Goal: Task Accomplishment & Management: Manage account settings

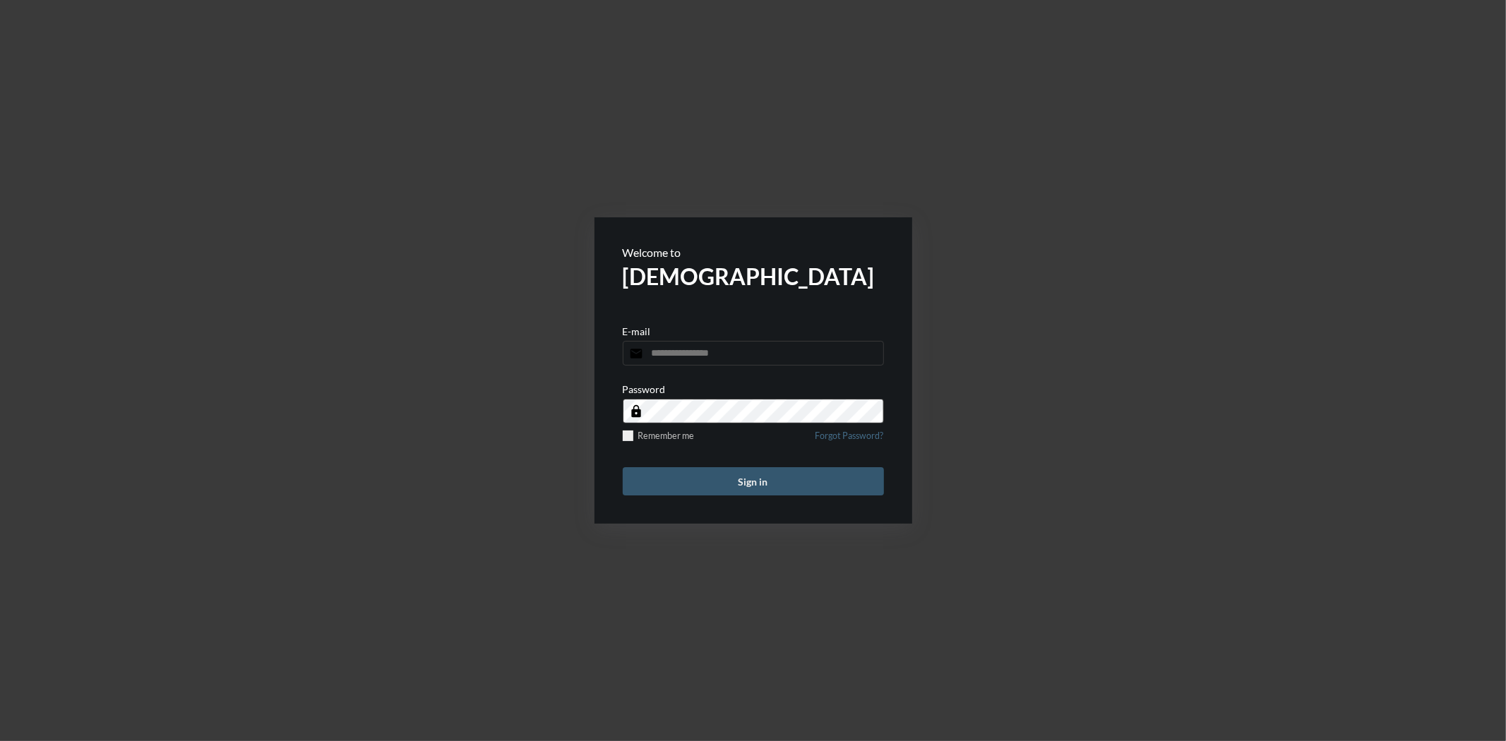
type input "**********"
click at [782, 480] on button "Sign in" at bounding box center [753, 481] width 261 height 28
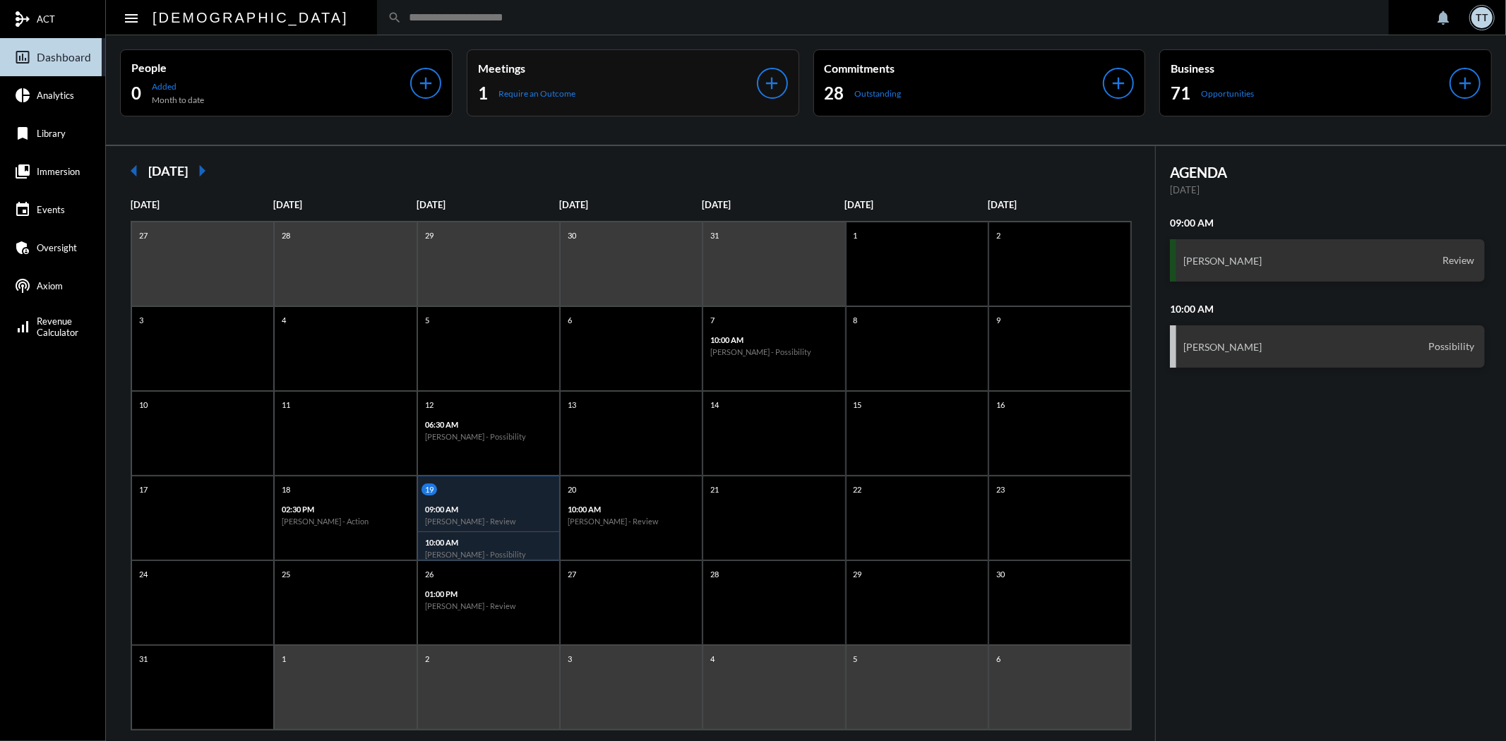
click at [552, 64] on p "Meetings" at bounding box center [617, 67] width 279 height 13
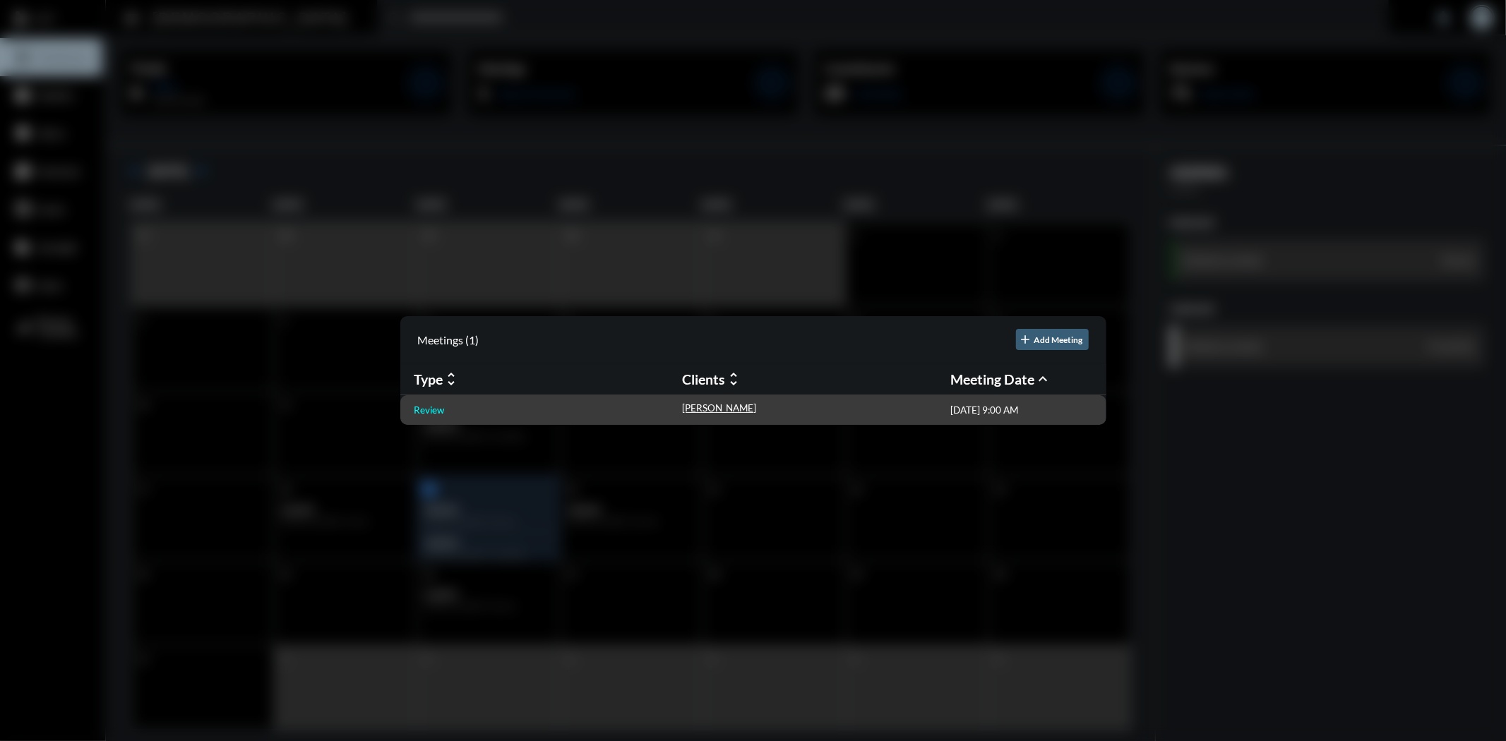
click at [443, 405] on p "Review" at bounding box center [430, 410] width 30 height 11
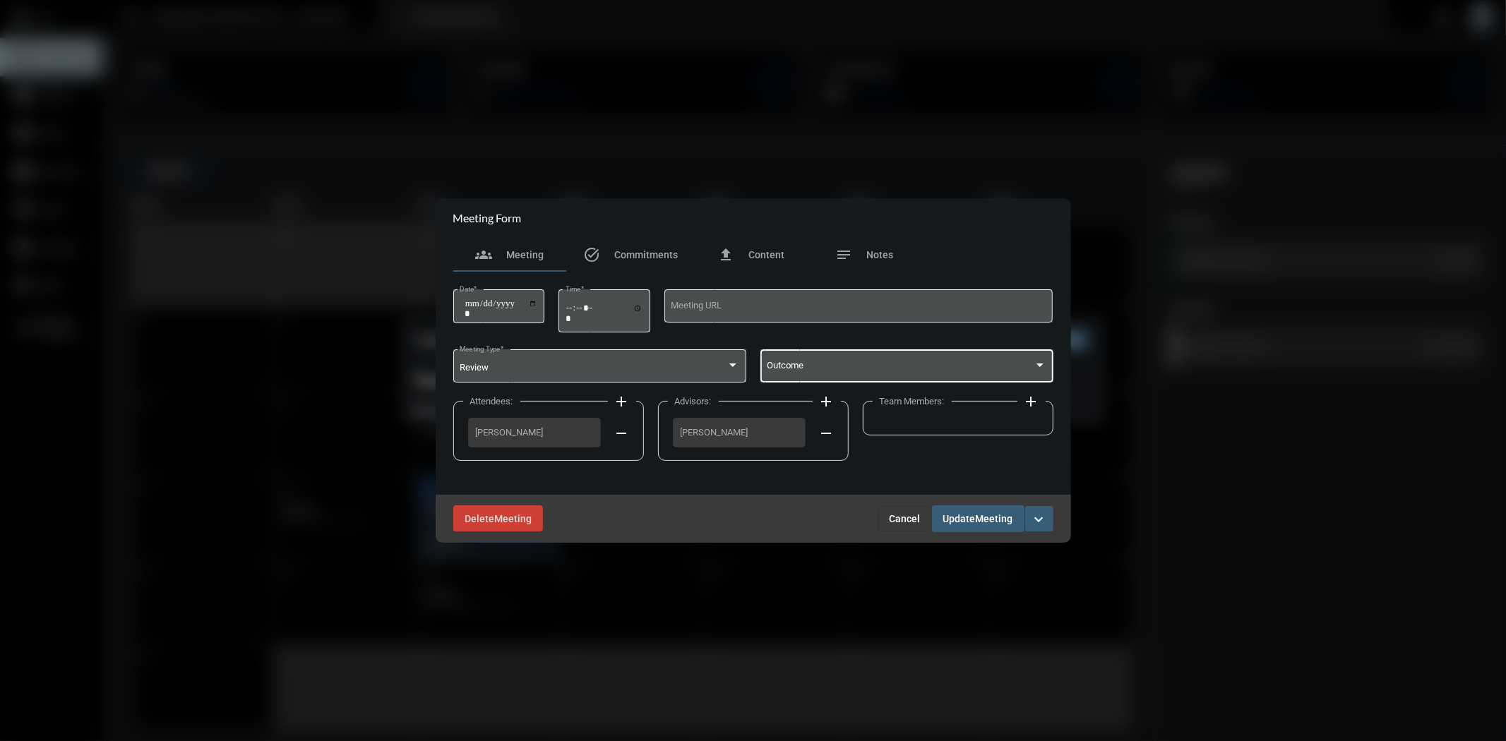
click at [884, 369] on span at bounding box center [900, 368] width 267 height 11
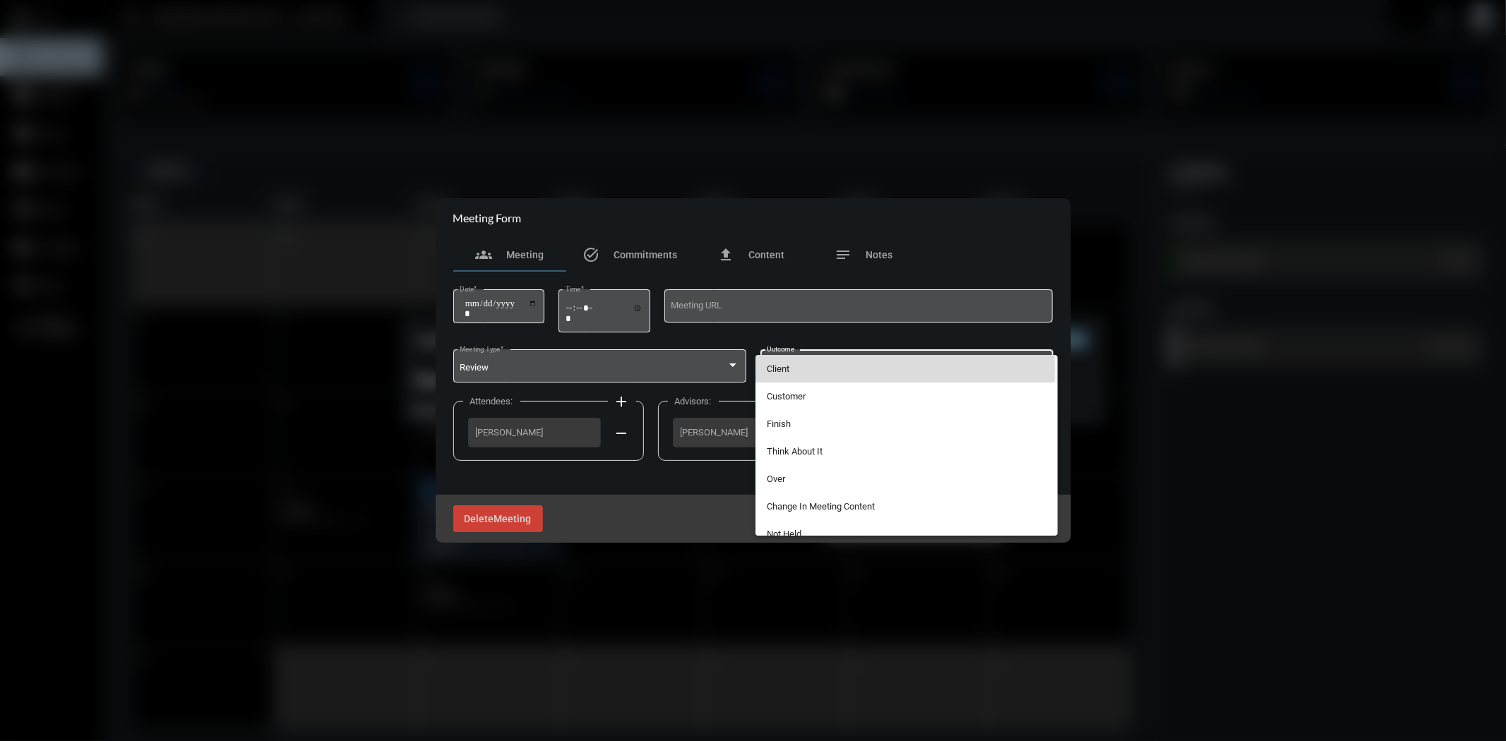
click at [804, 368] on span "Client" at bounding box center [907, 369] width 280 height 28
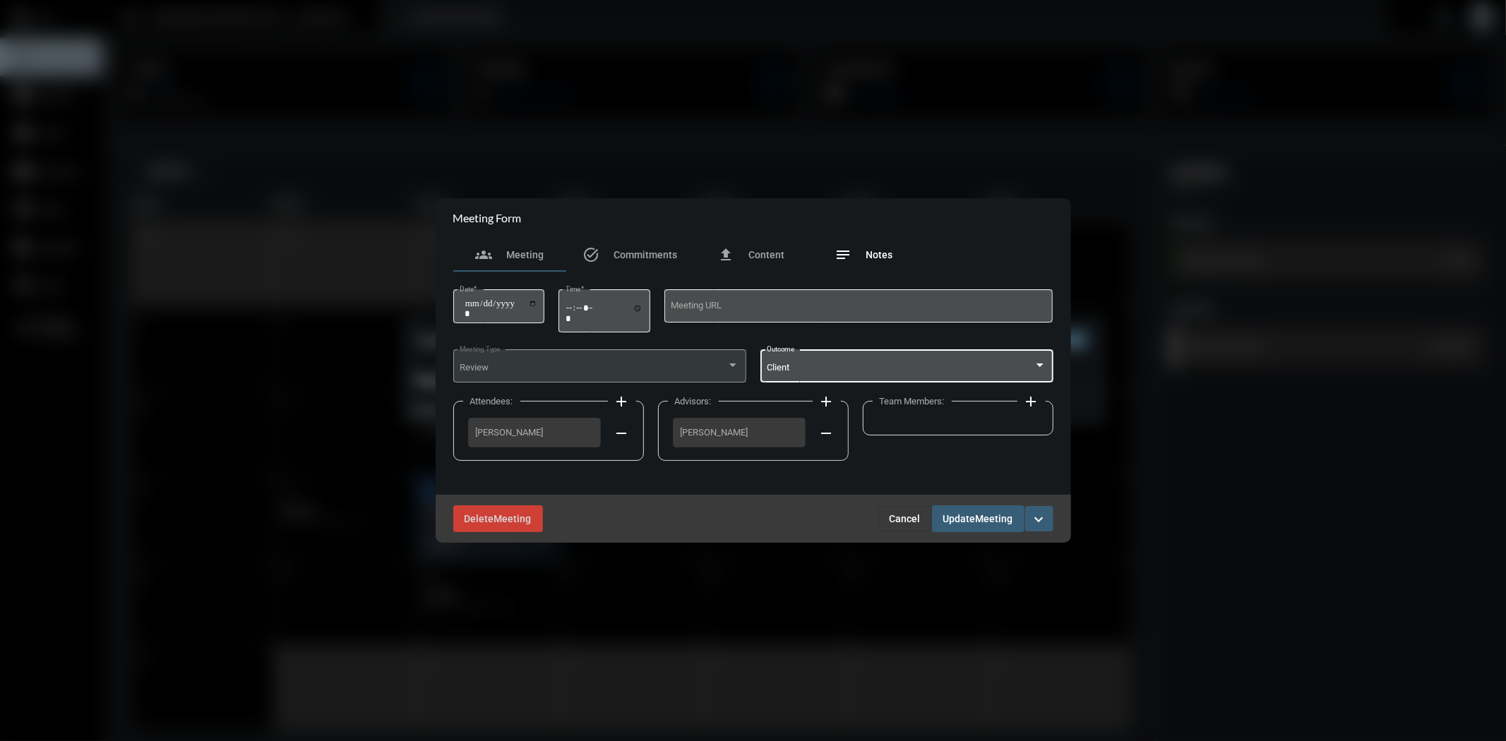
click at [876, 258] on span "Notes" at bounding box center [879, 254] width 27 height 11
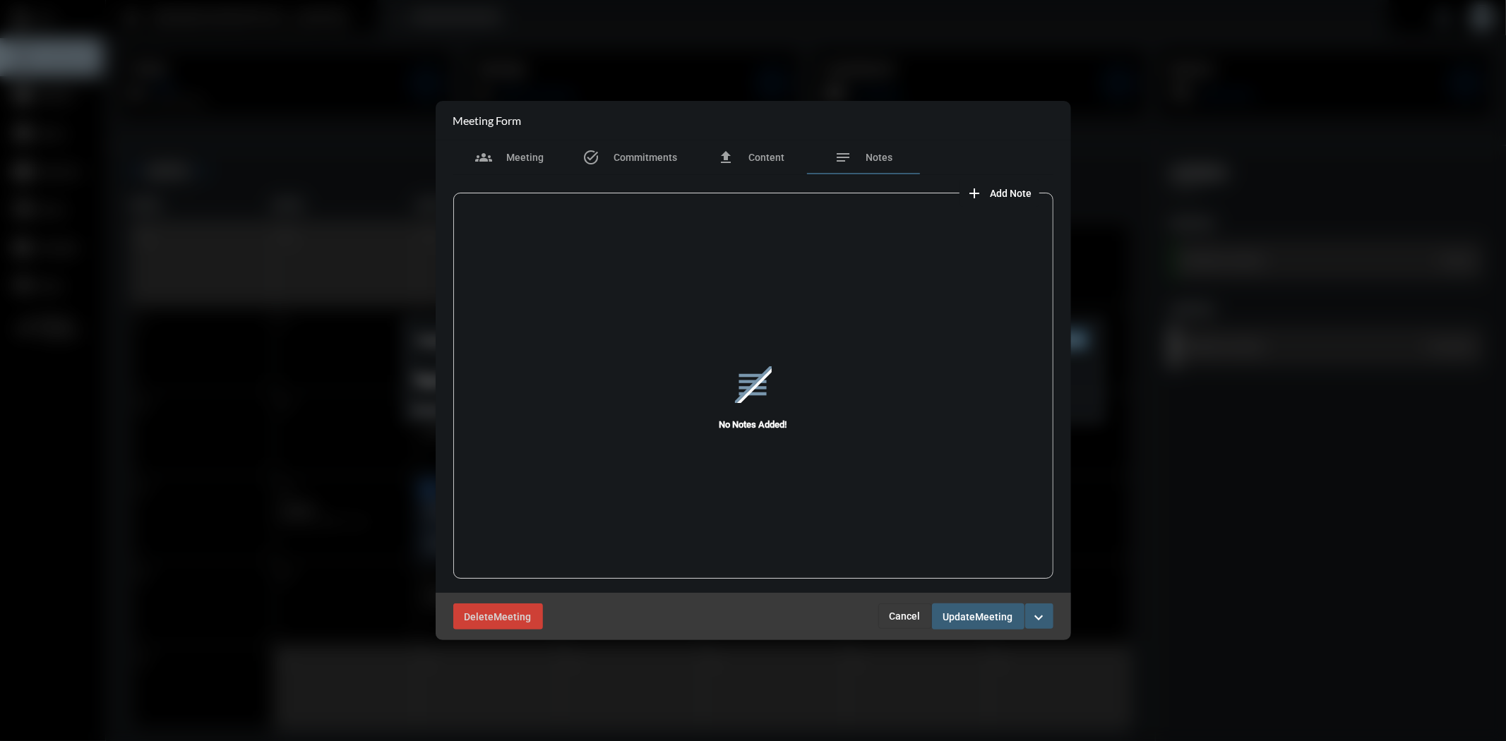
click at [1015, 196] on span "Add Note" at bounding box center [1012, 193] width 42 height 11
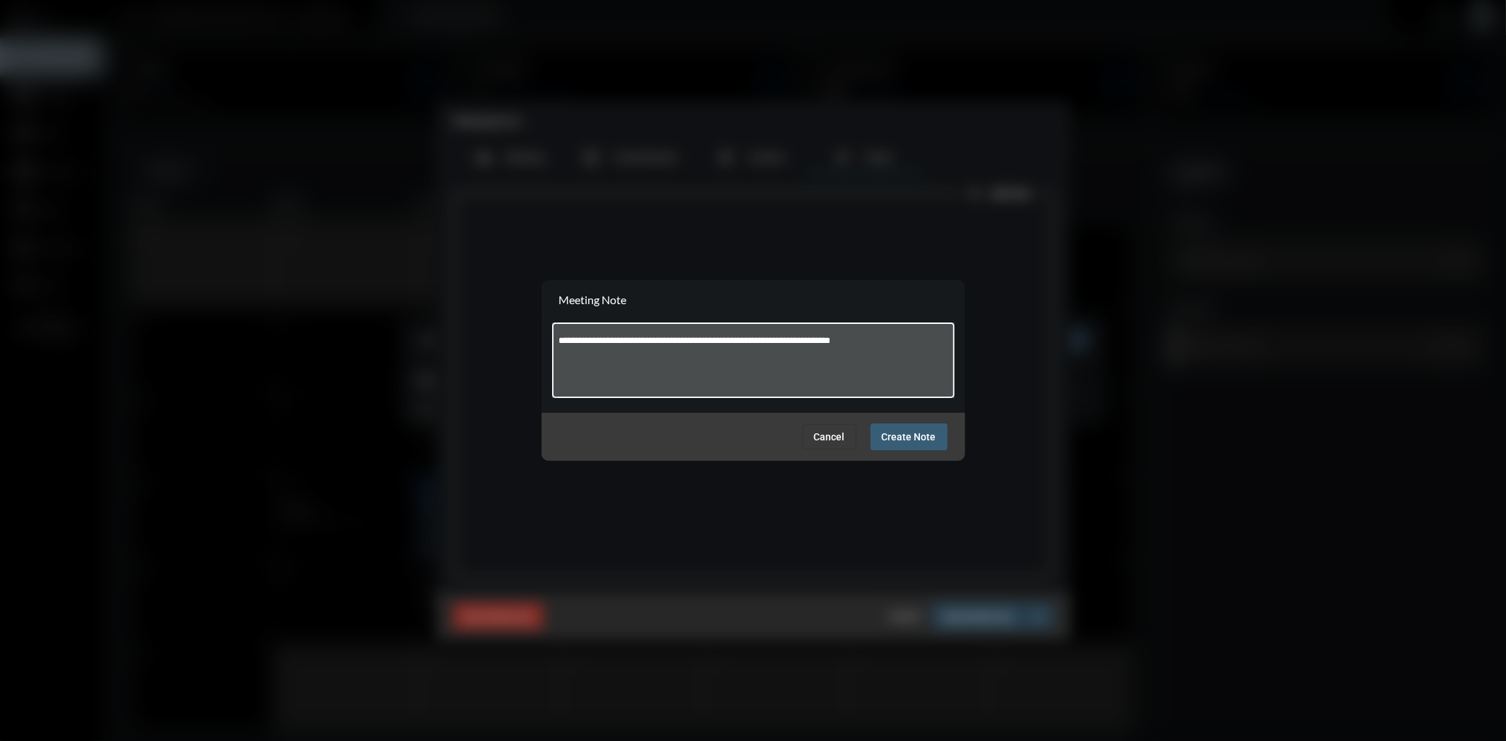
type textarea "**********"
click at [914, 439] on span "Create Note" at bounding box center [909, 437] width 54 height 11
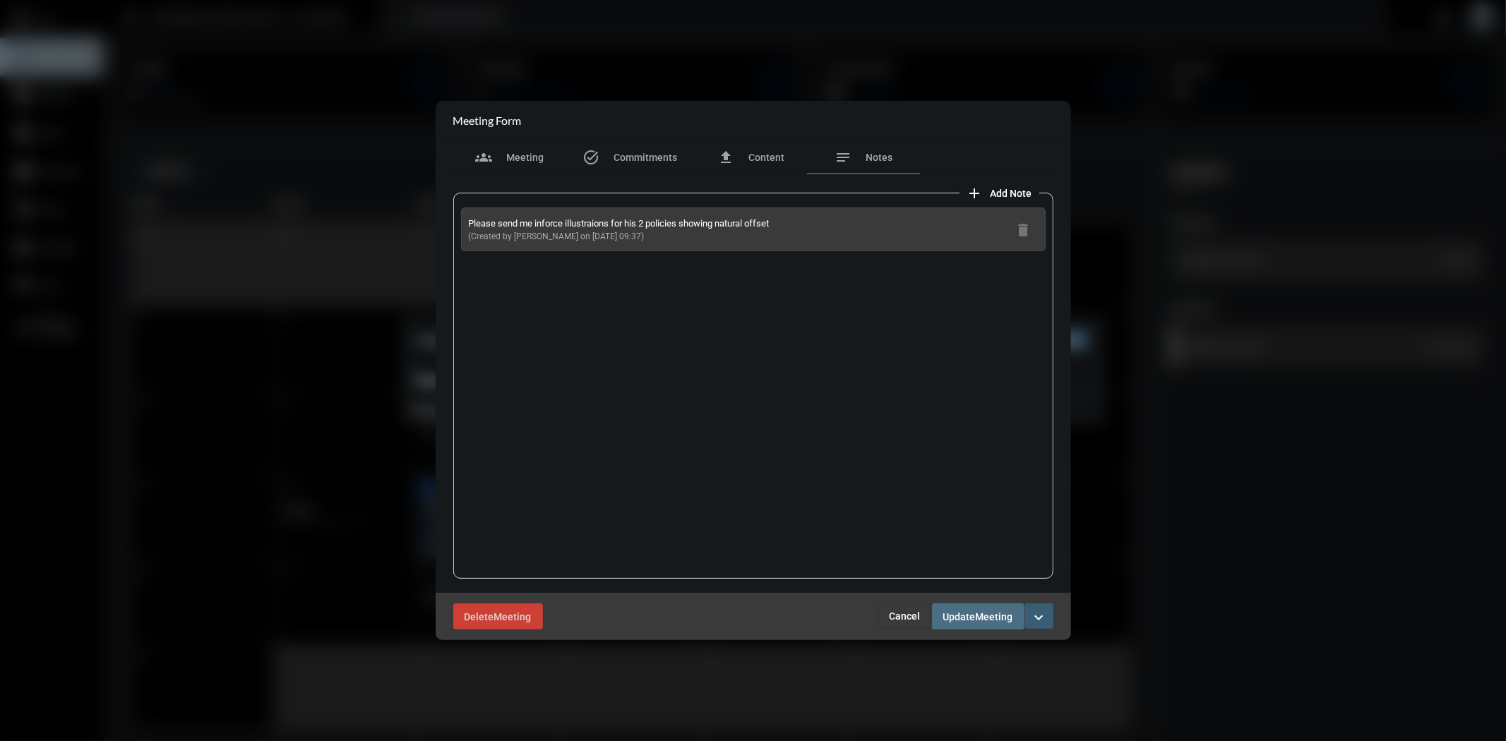
click at [987, 616] on span "Meeting" at bounding box center [994, 617] width 37 height 11
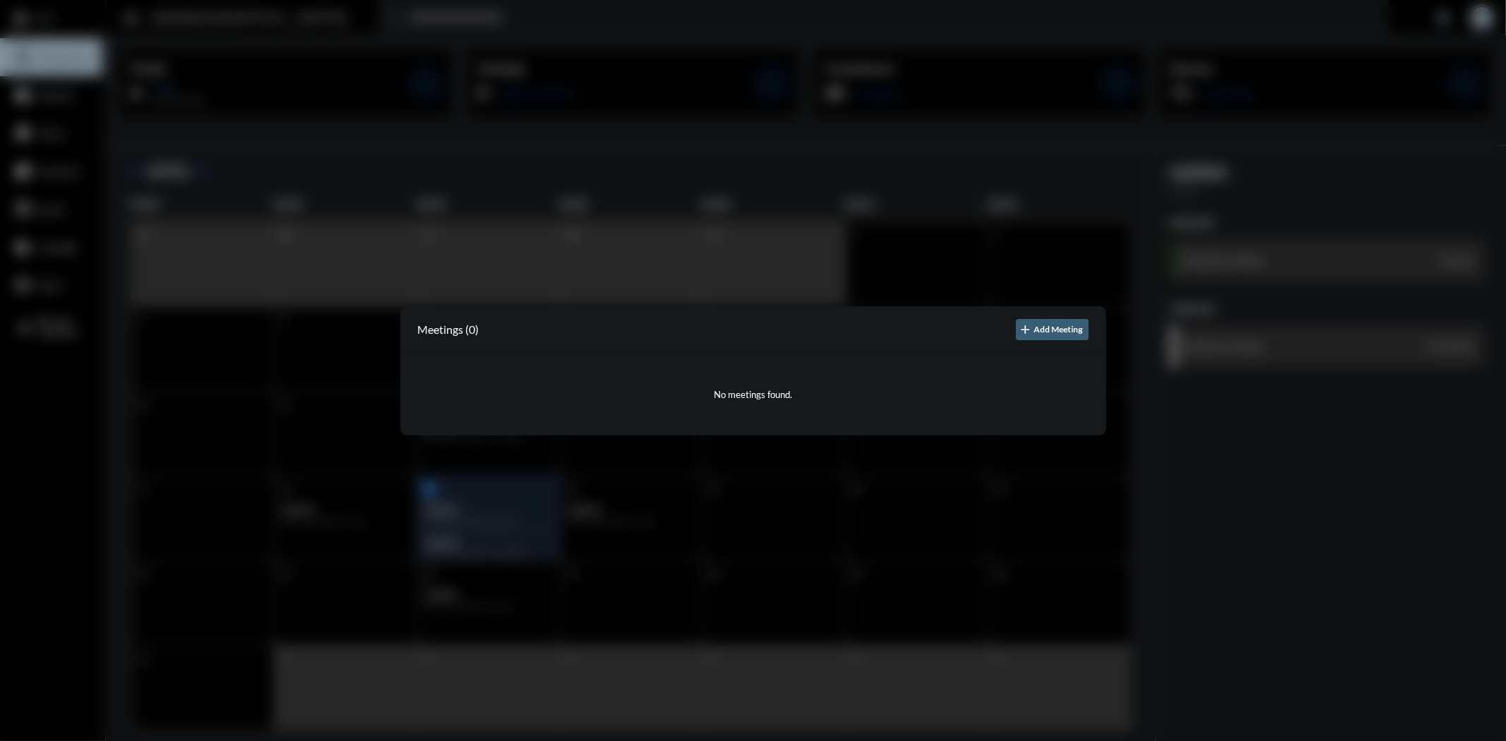
click at [907, 249] on div at bounding box center [753, 370] width 1506 height 741
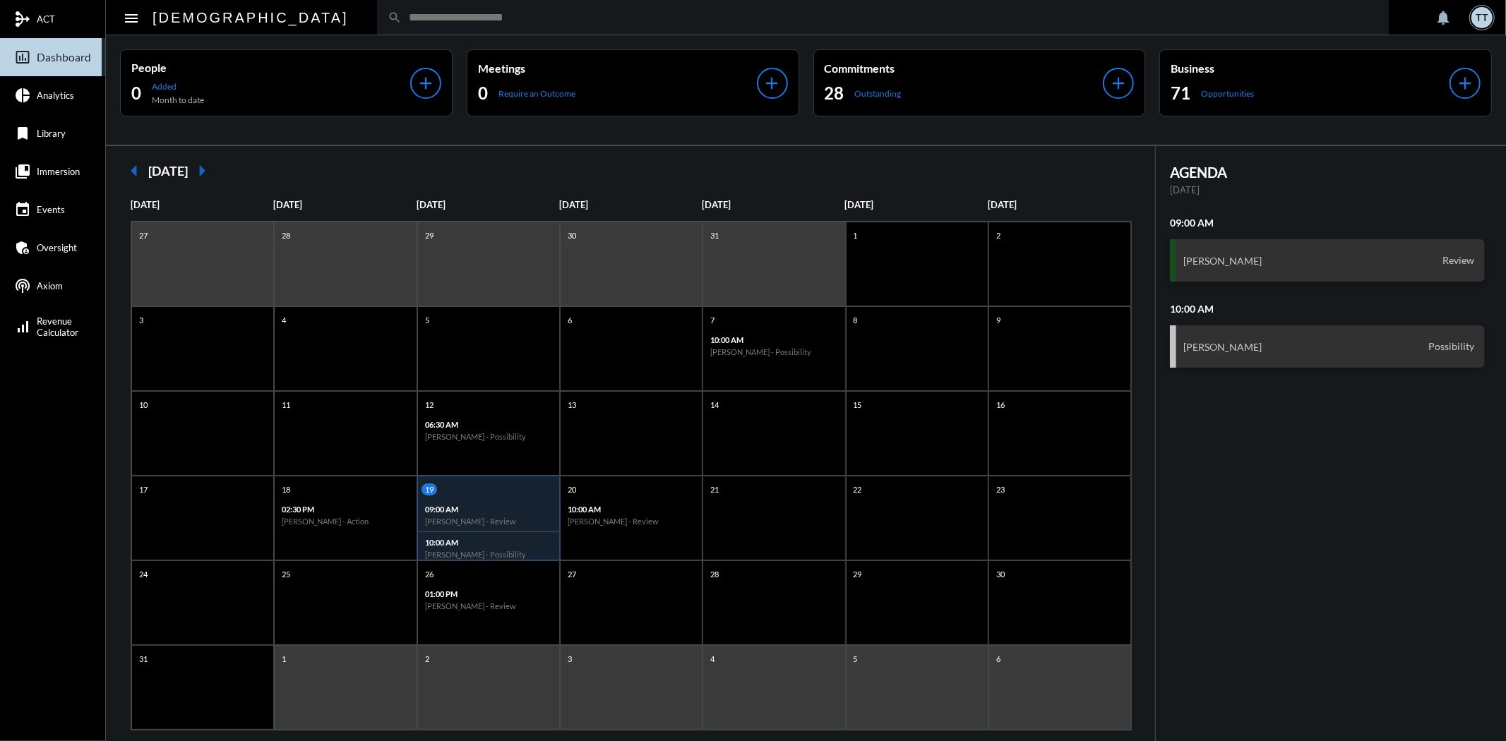
click at [398, 24] on div "search" at bounding box center [883, 17] width 1012 height 35
click at [402, 22] on input "text" at bounding box center [890, 17] width 977 height 12
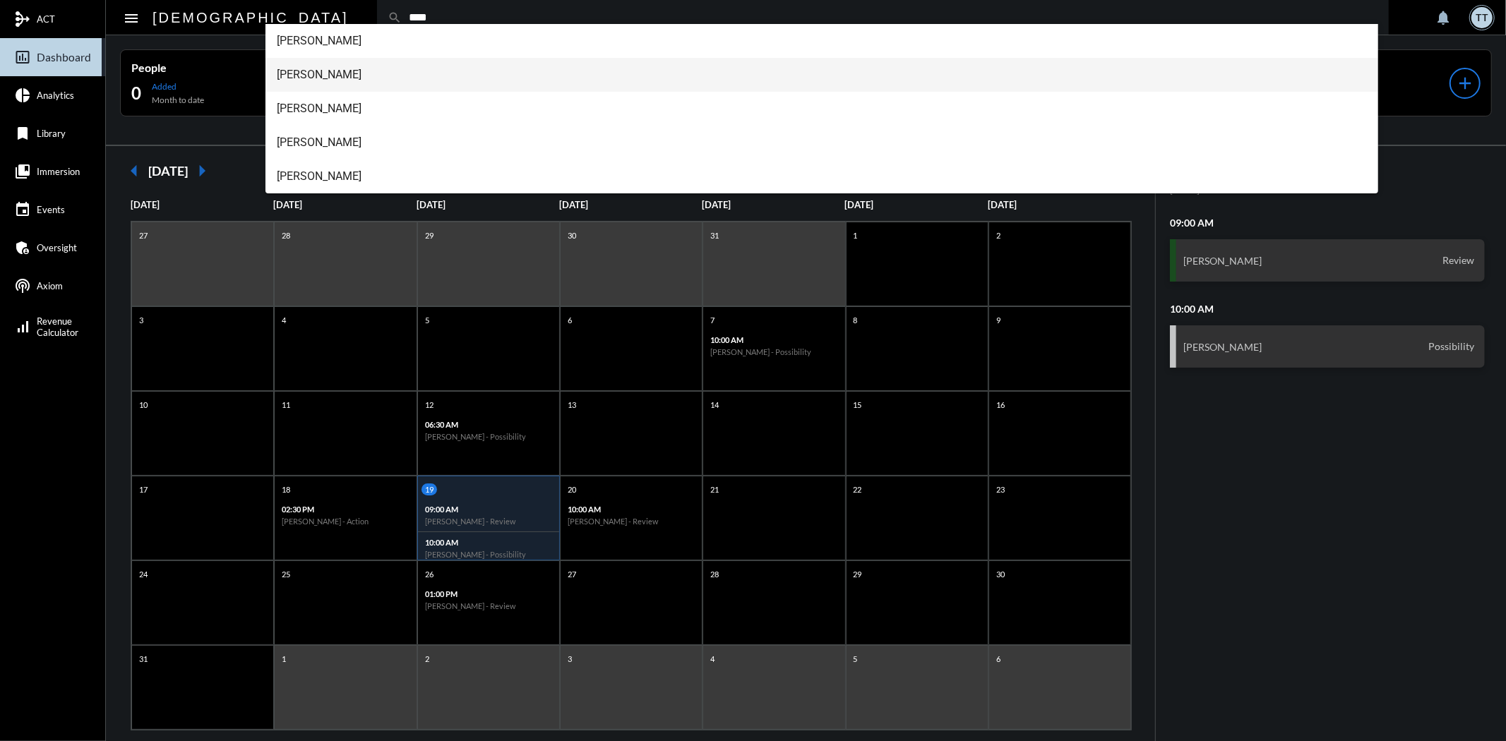
type input "****"
click at [342, 66] on span "[PERSON_NAME]" at bounding box center [822, 75] width 1090 height 34
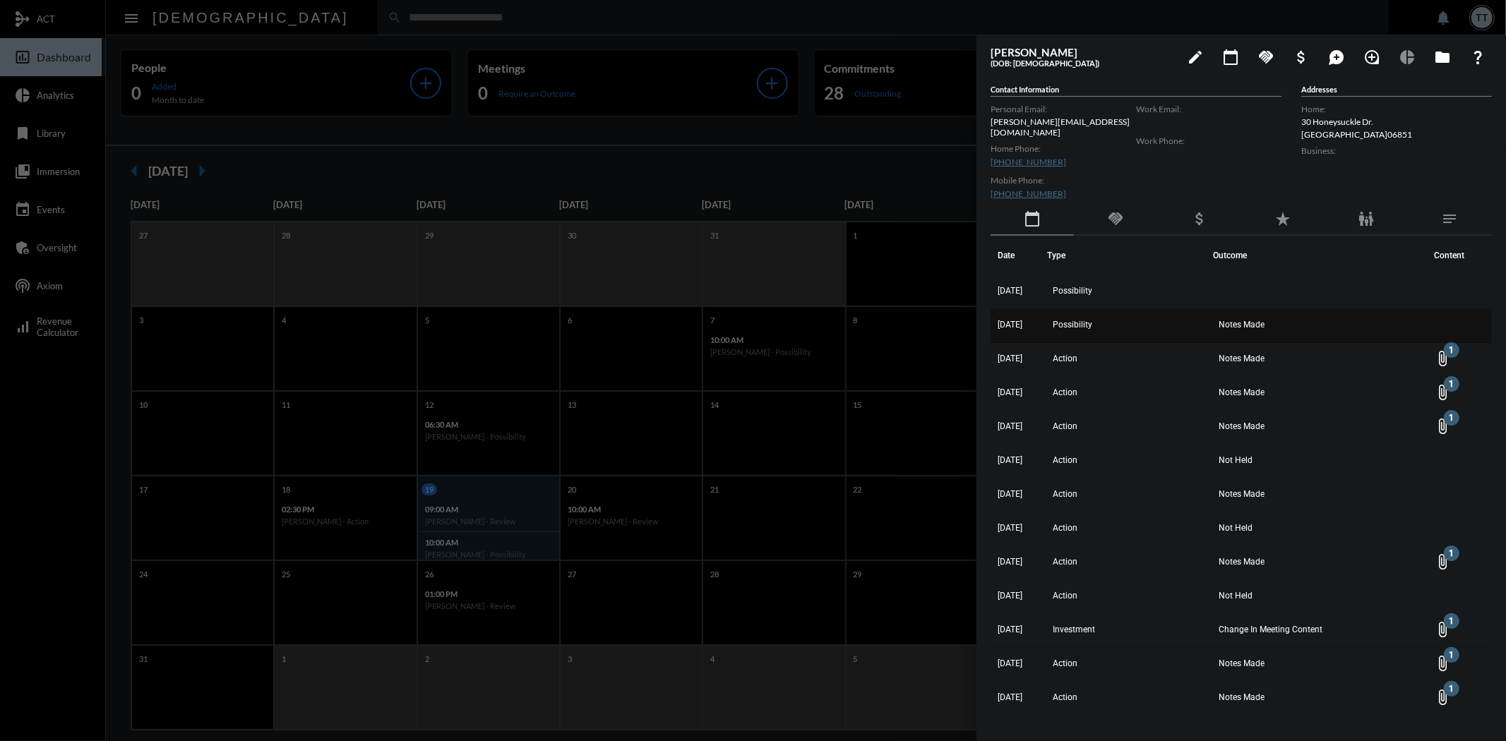
click at [1209, 315] on td "Possibility" at bounding box center [1130, 326] width 166 height 34
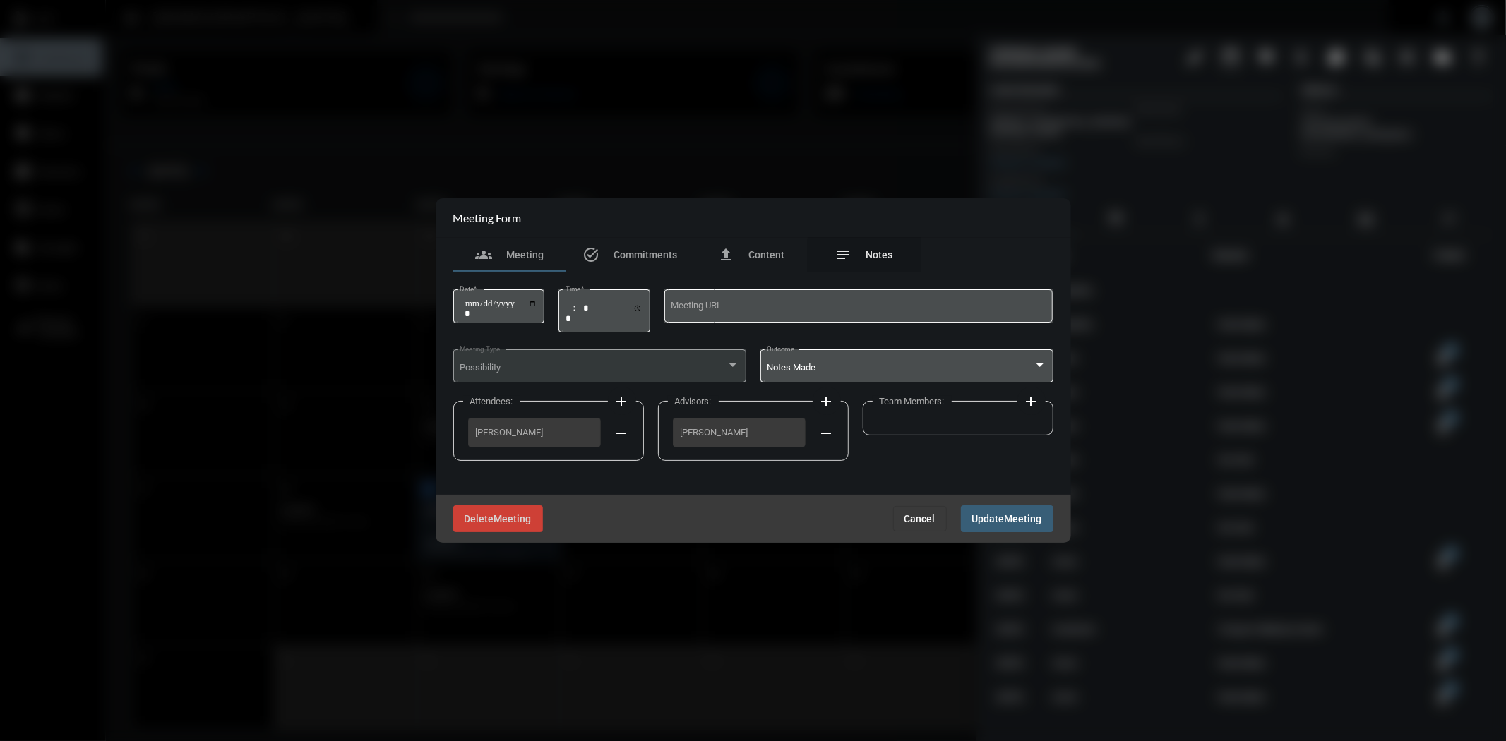
click at [879, 257] on span "Notes" at bounding box center [879, 254] width 27 height 11
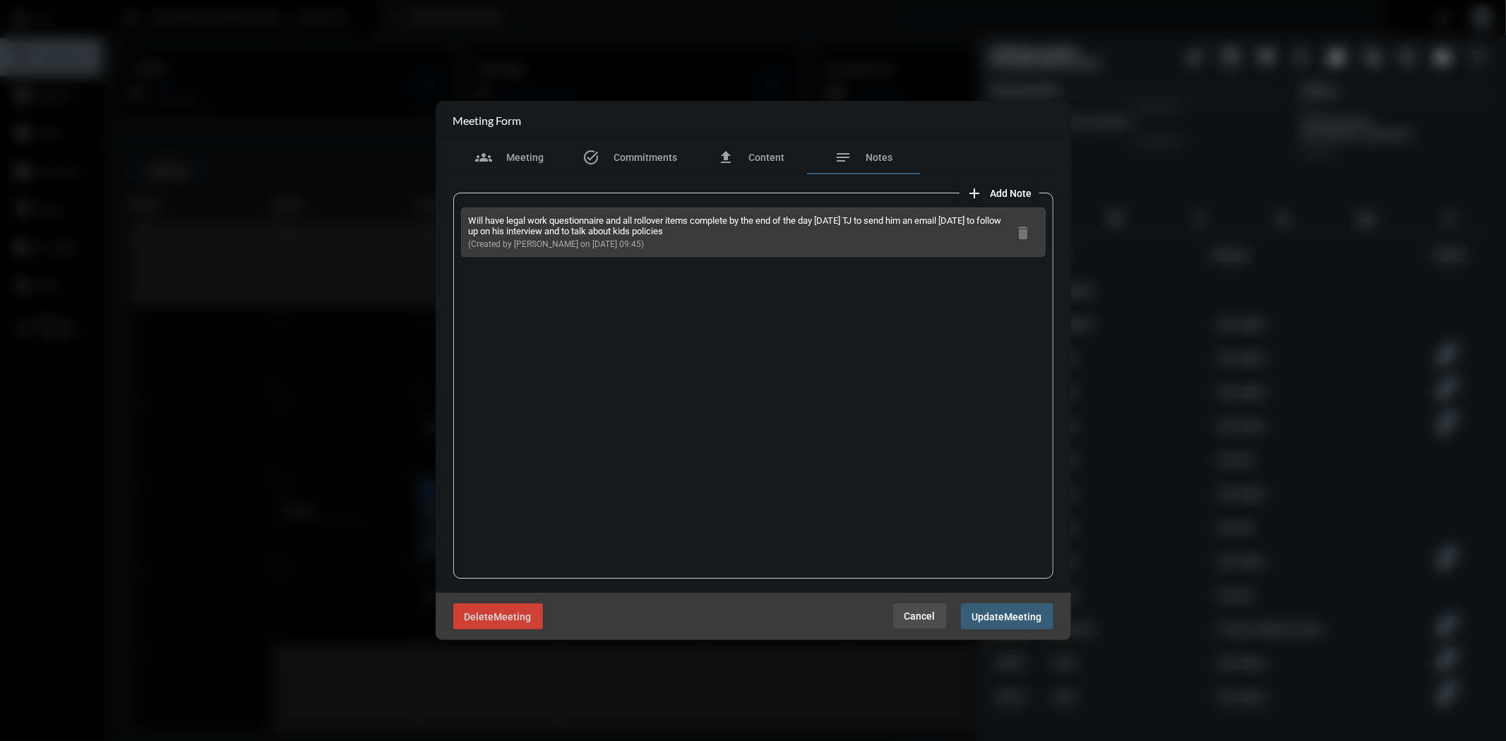
click at [922, 618] on span "Cancel" at bounding box center [920, 616] width 31 height 11
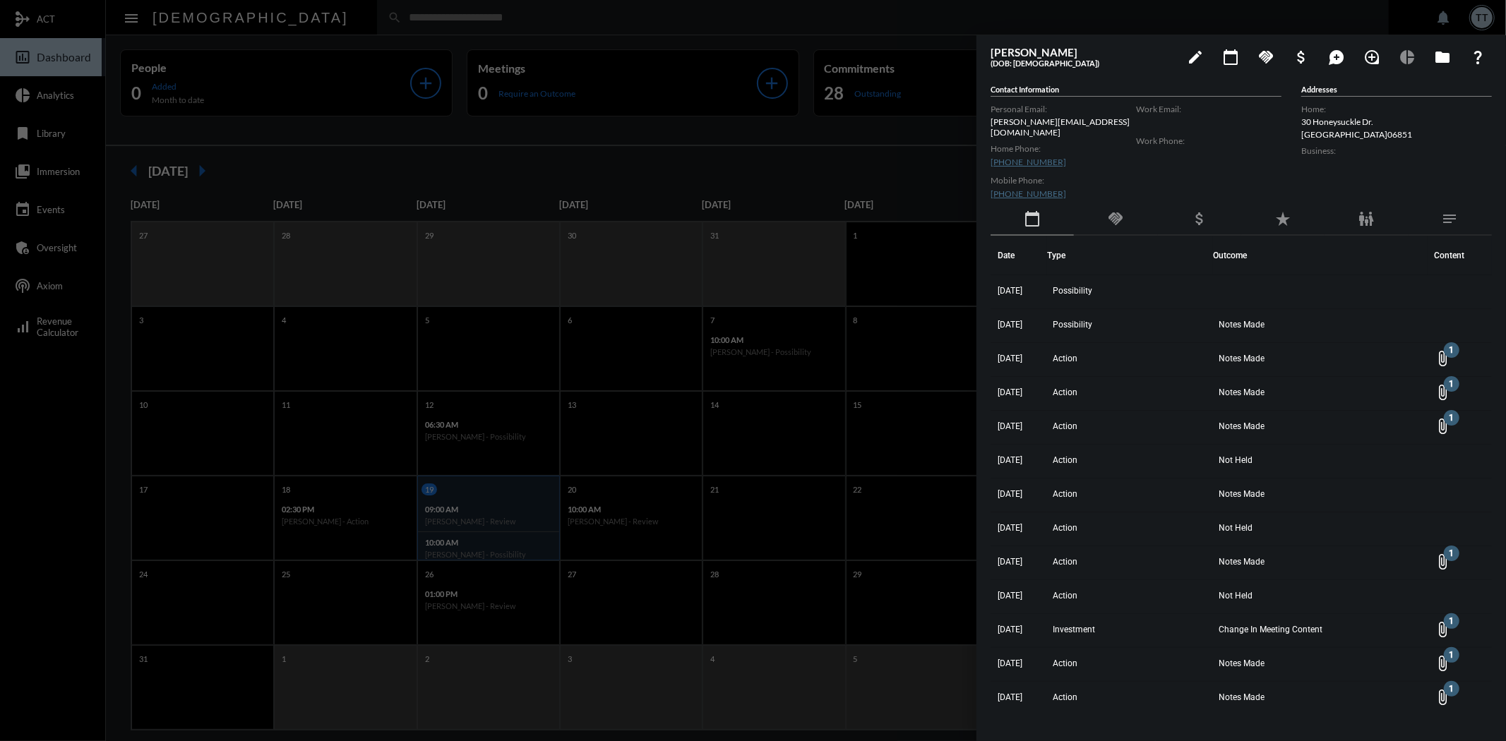
click at [926, 189] on div at bounding box center [753, 370] width 1506 height 741
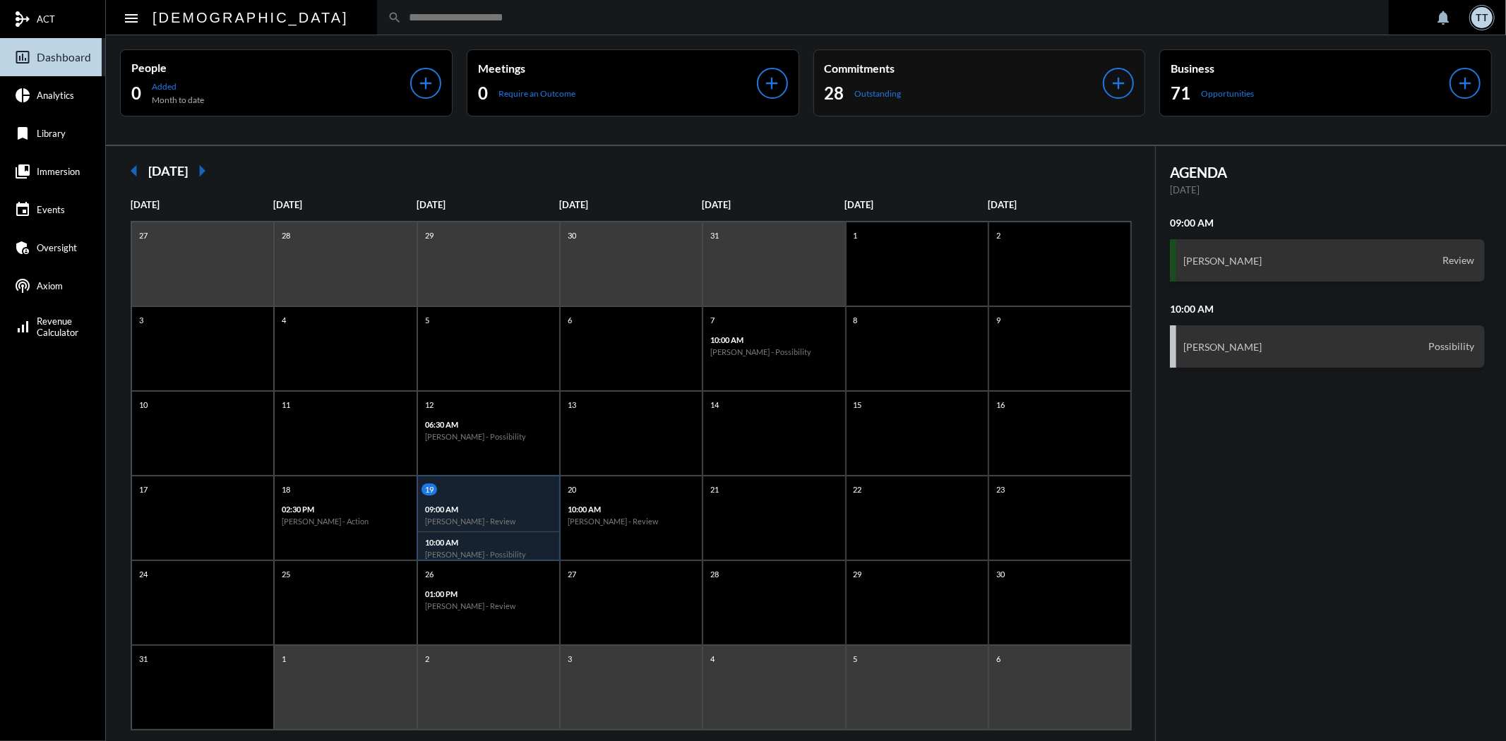
click at [978, 90] on div "28 Outstanding" at bounding box center [964, 93] width 279 height 23
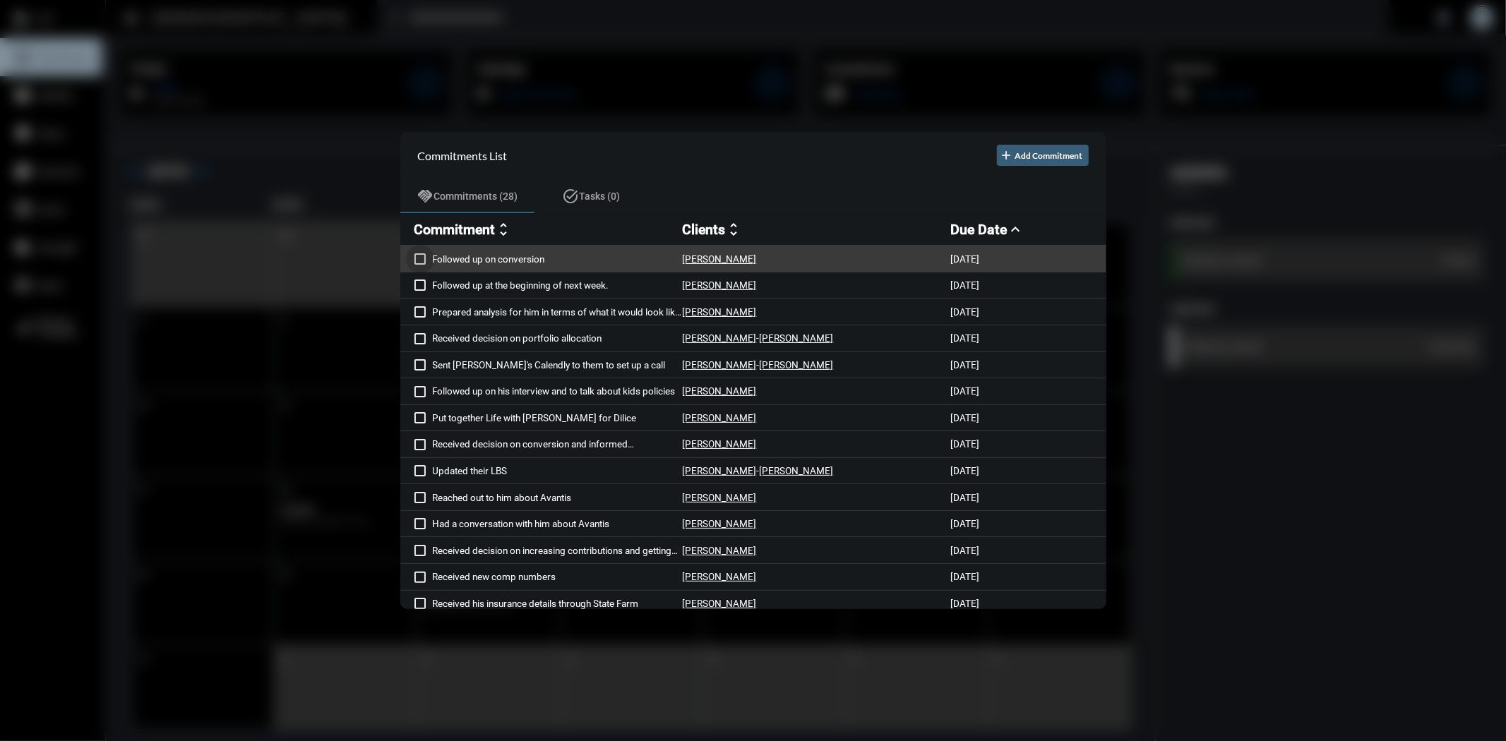
click at [420, 259] on span at bounding box center [420, 259] width 11 height 11
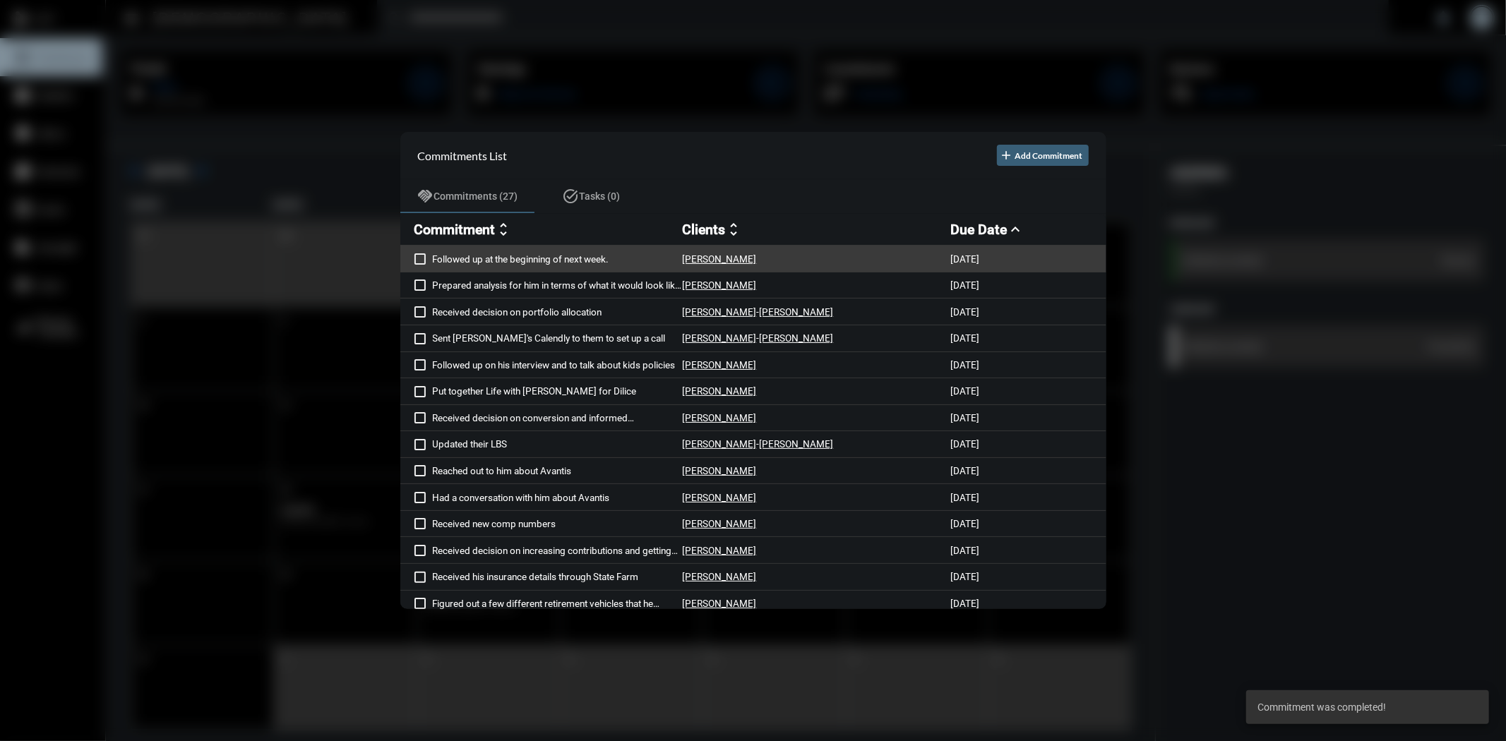
click at [417, 258] on span at bounding box center [420, 259] width 11 height 11
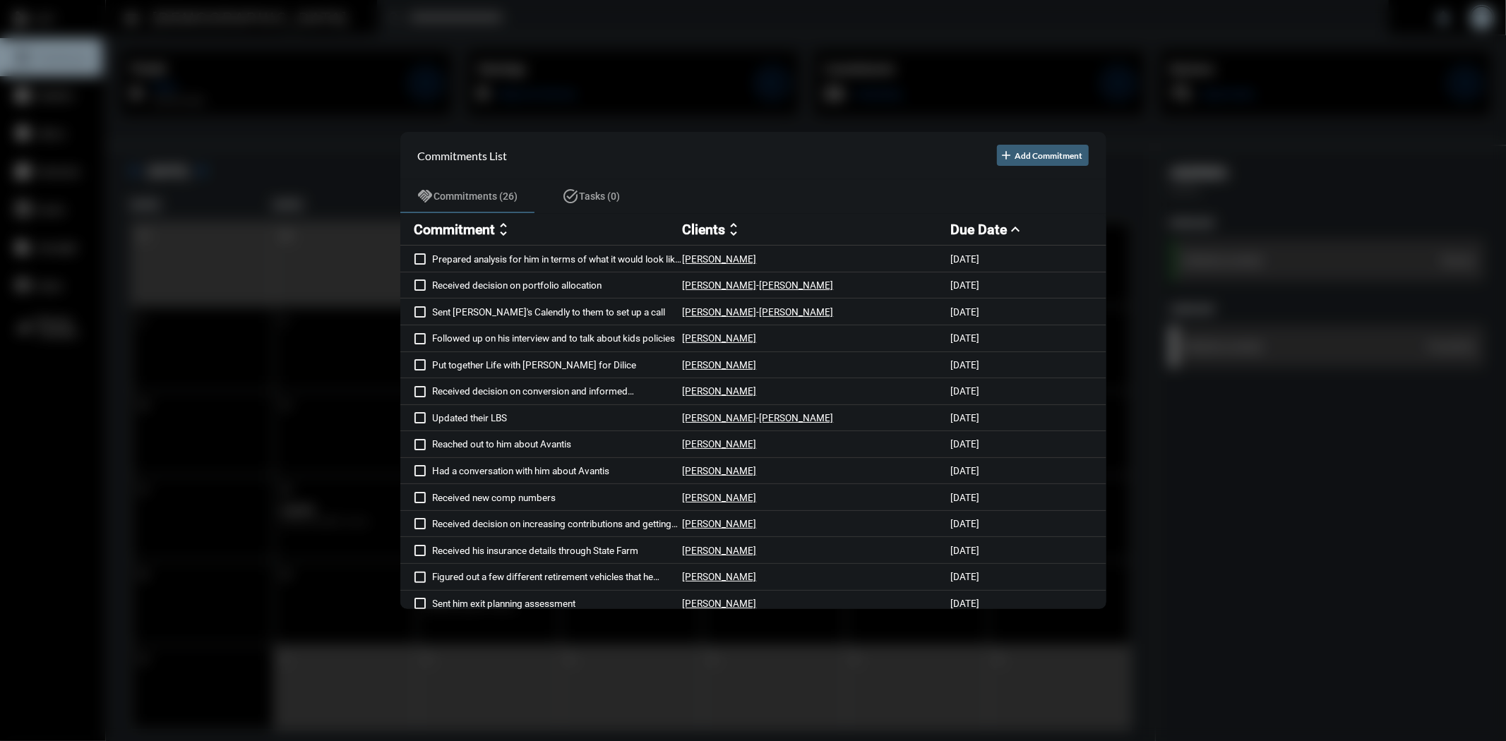
click at [849, 25] on div at bounding box center [753, 370] width 1506 height 741
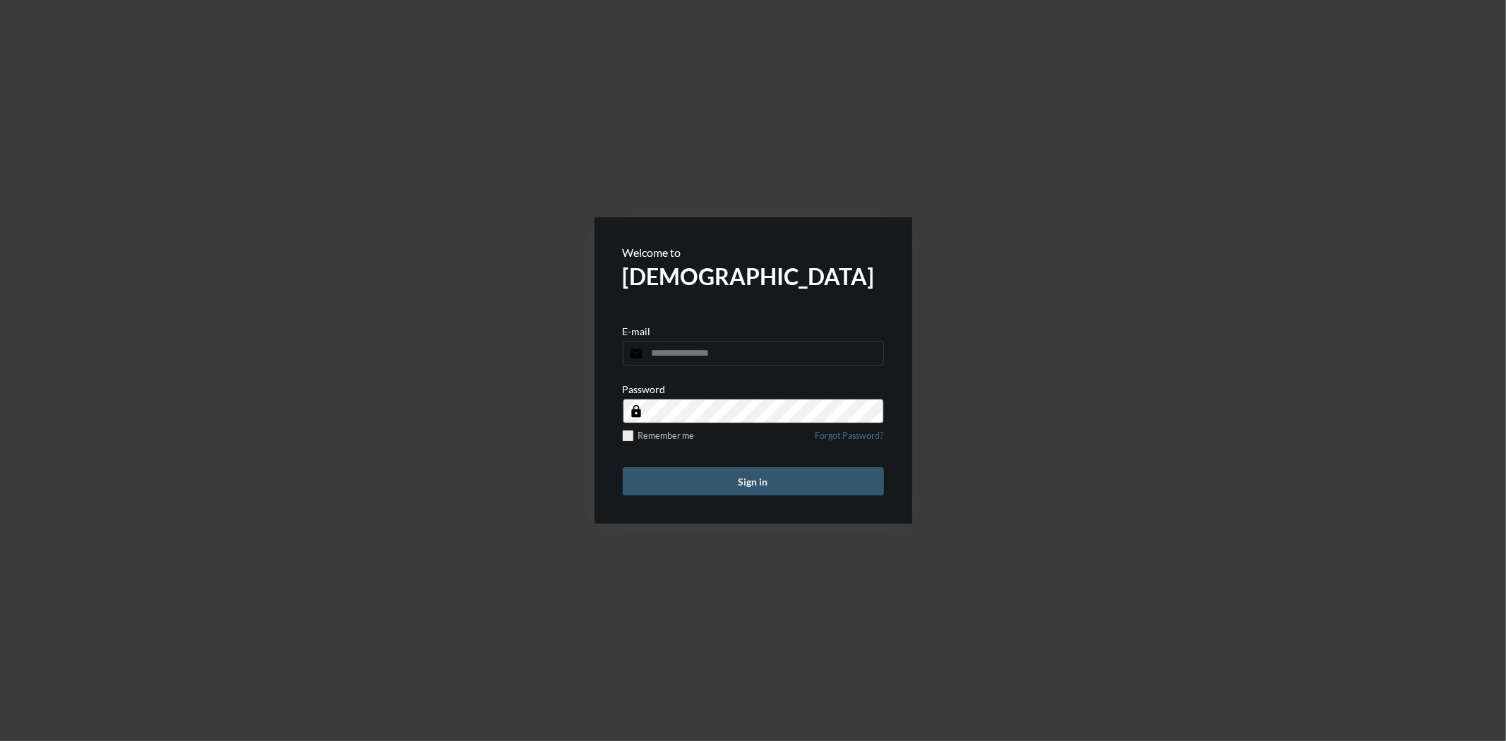
type input "**********"
click at [778, 485] on button "Sign in" at bounding box center [753, 481] width 261 height 28
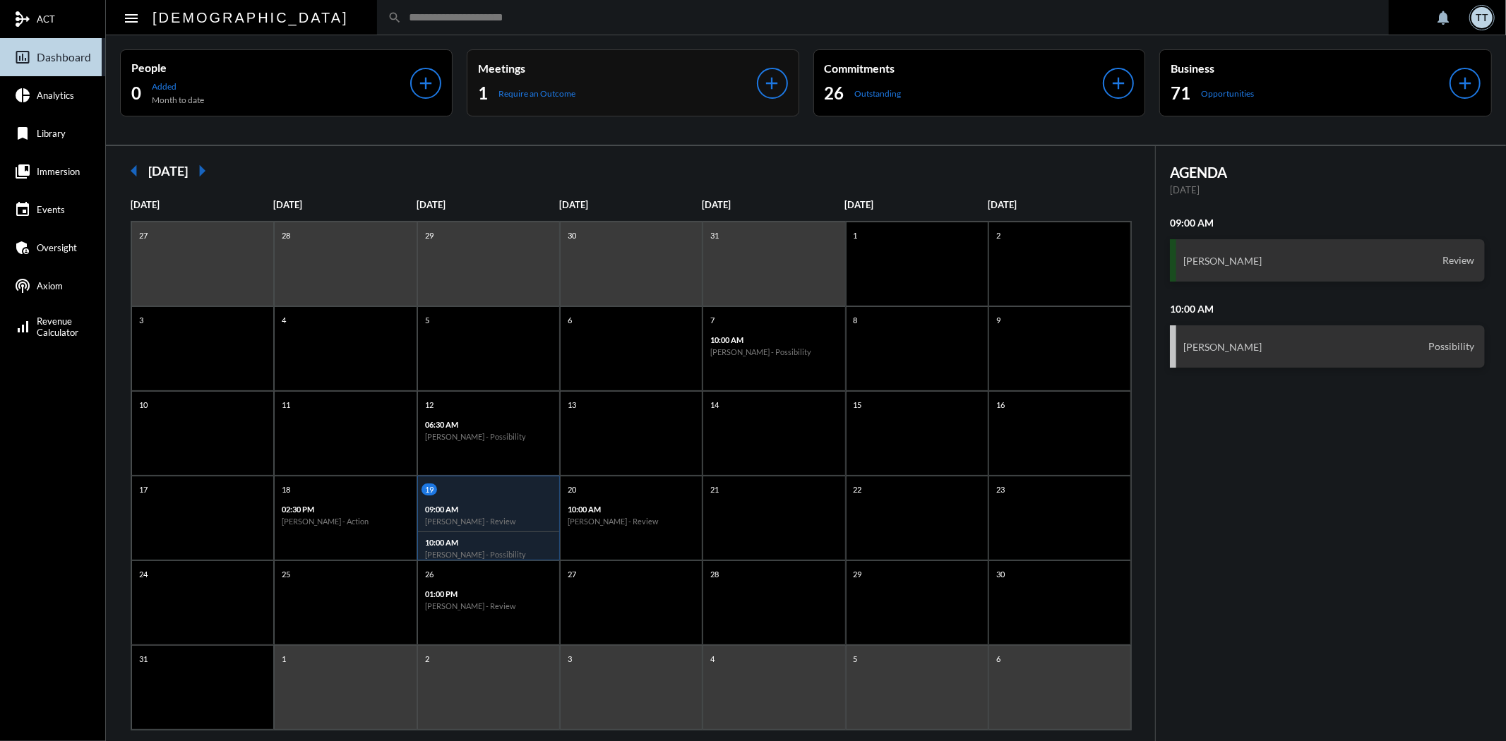
click at [658, 75] on div "Meetings 1 Require an Outcome" at bounding box center [617, 82] width 279 height 43
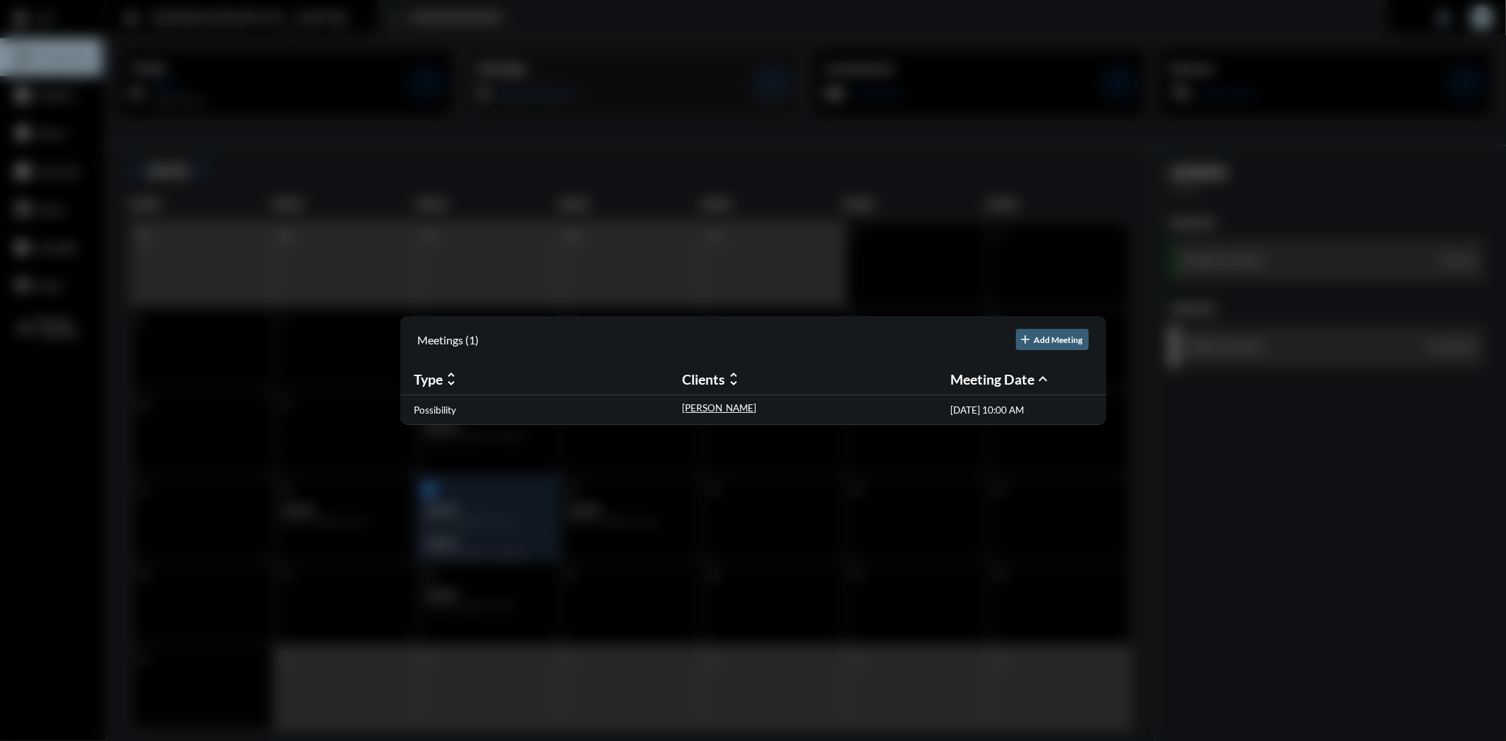
click at [658, 75] on div at bounding box center [753, 370] width 1506 height 741
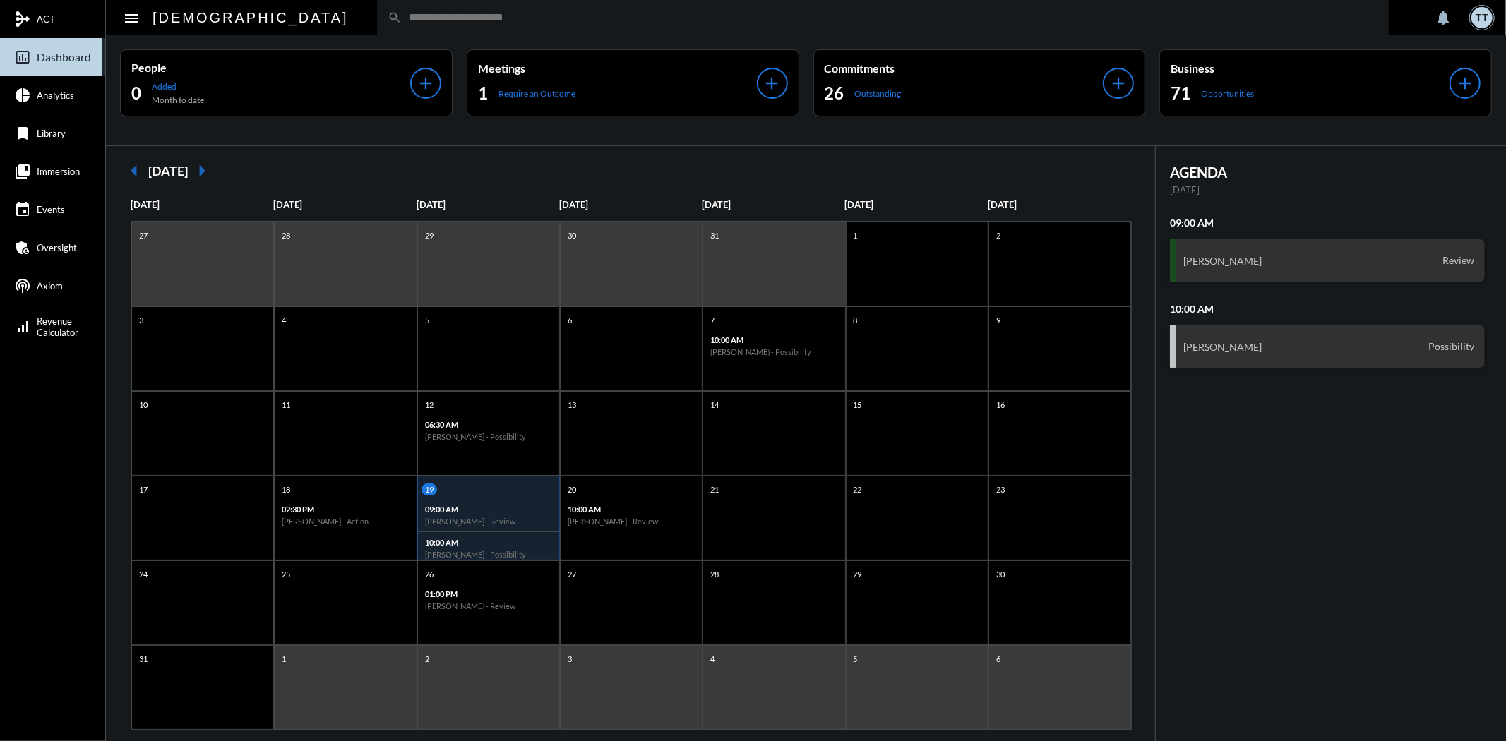
click at [576, 11] on input "text" at bounding box center [890, 17] width 977 height 12
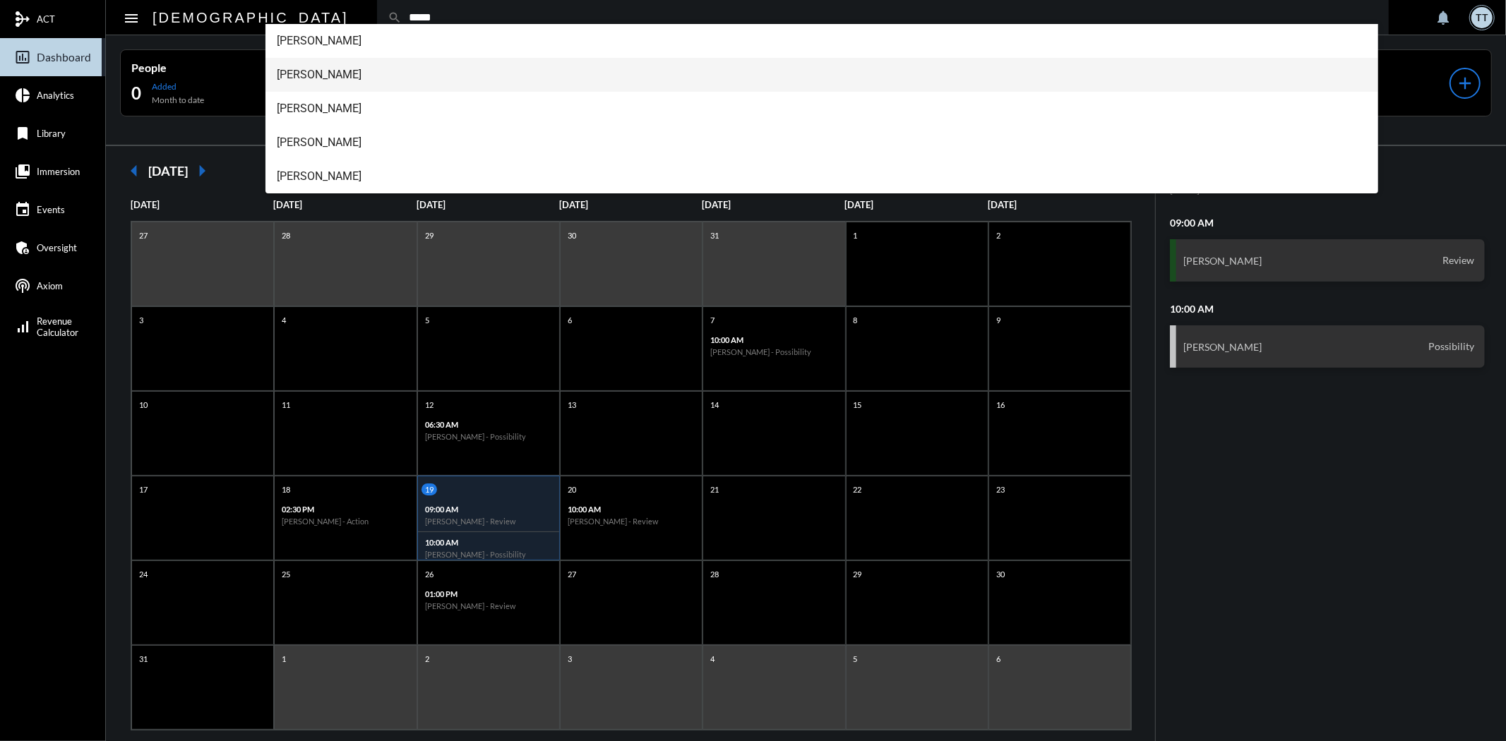
type input "*****"
click at [328, 78] on span "[PERSON_NAME]" at bounding box center [822, 75] width 1090 height 34
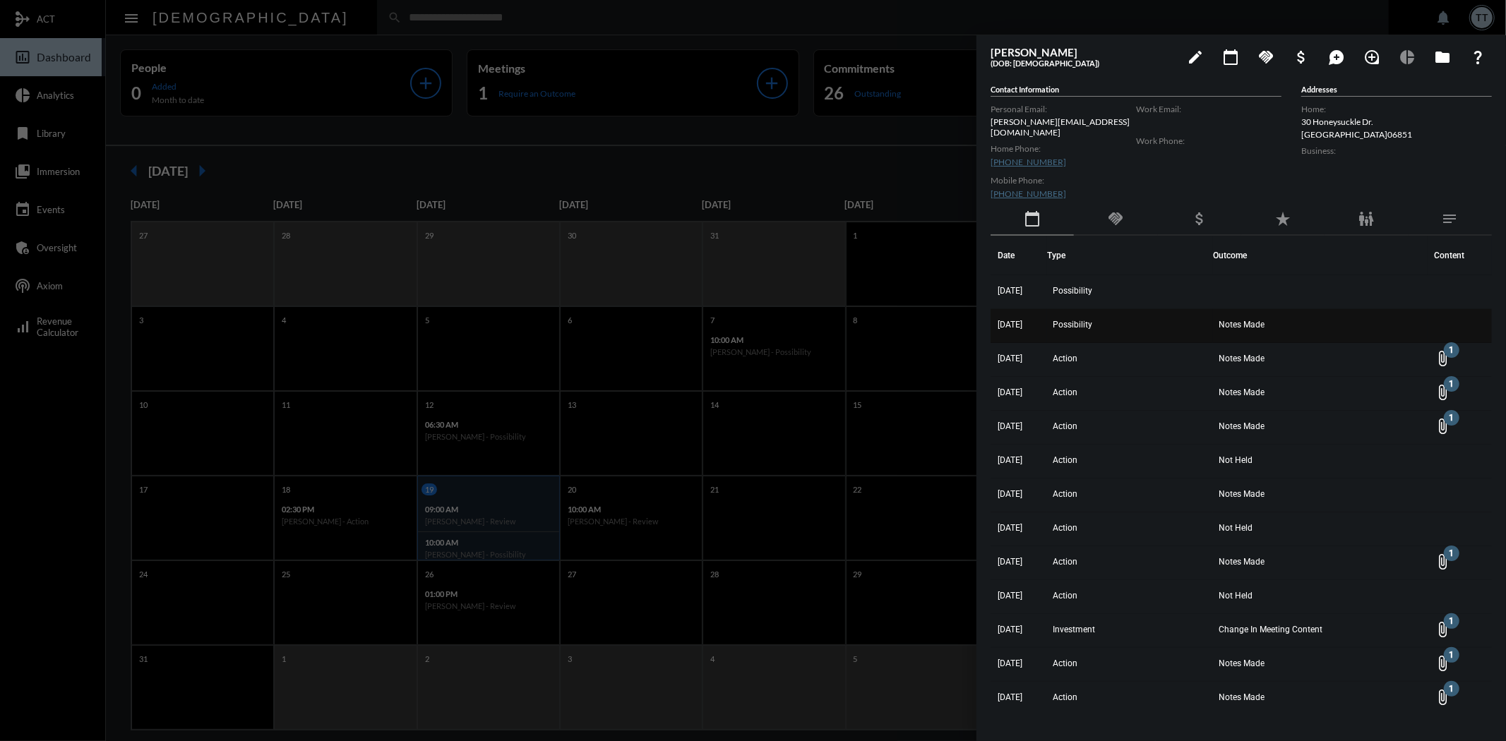
click at [1258, 321] on span "Notes Made" at bounding box center [1242, 325] width 46 height 10
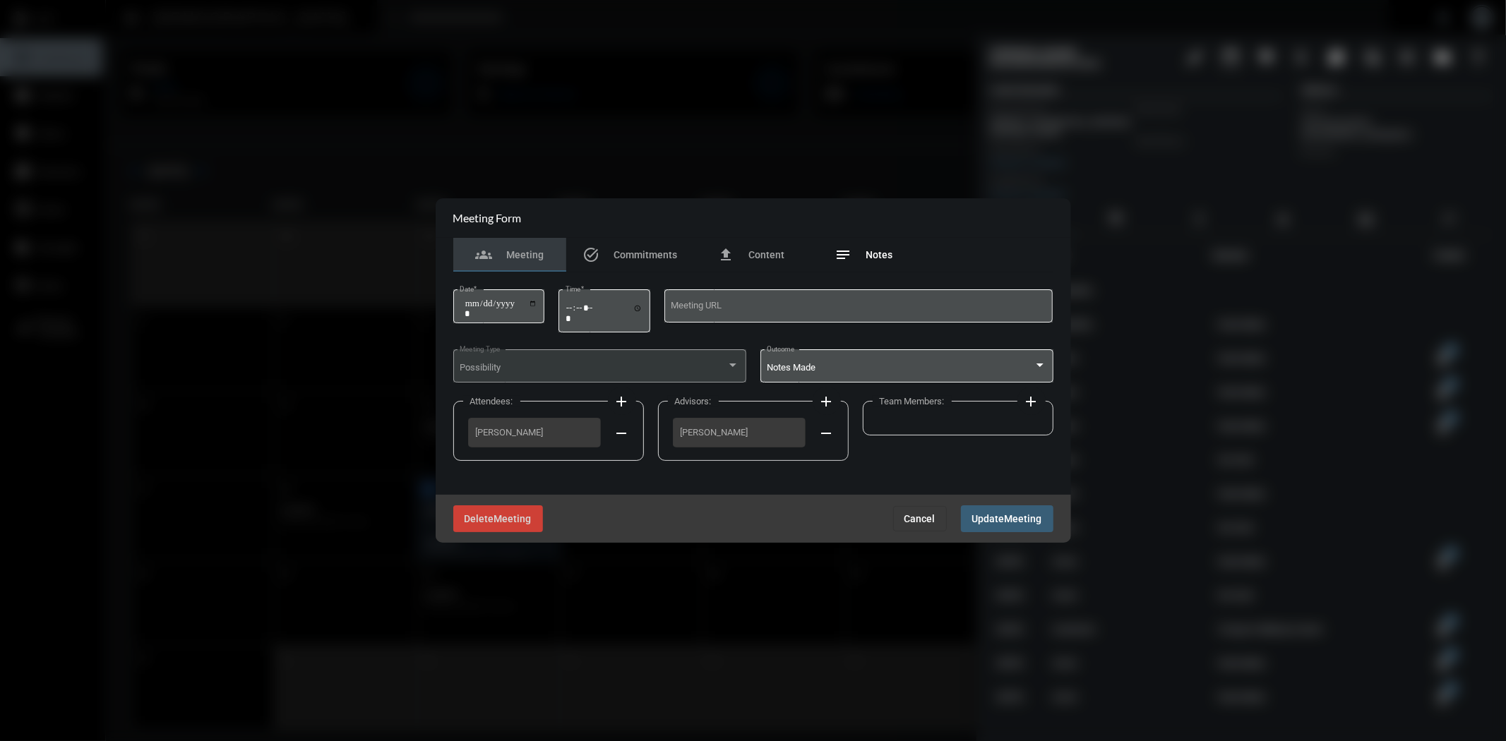
click at [869, 249] on div "notes Notes" at bounding box center [864, 254] width 58 height 17
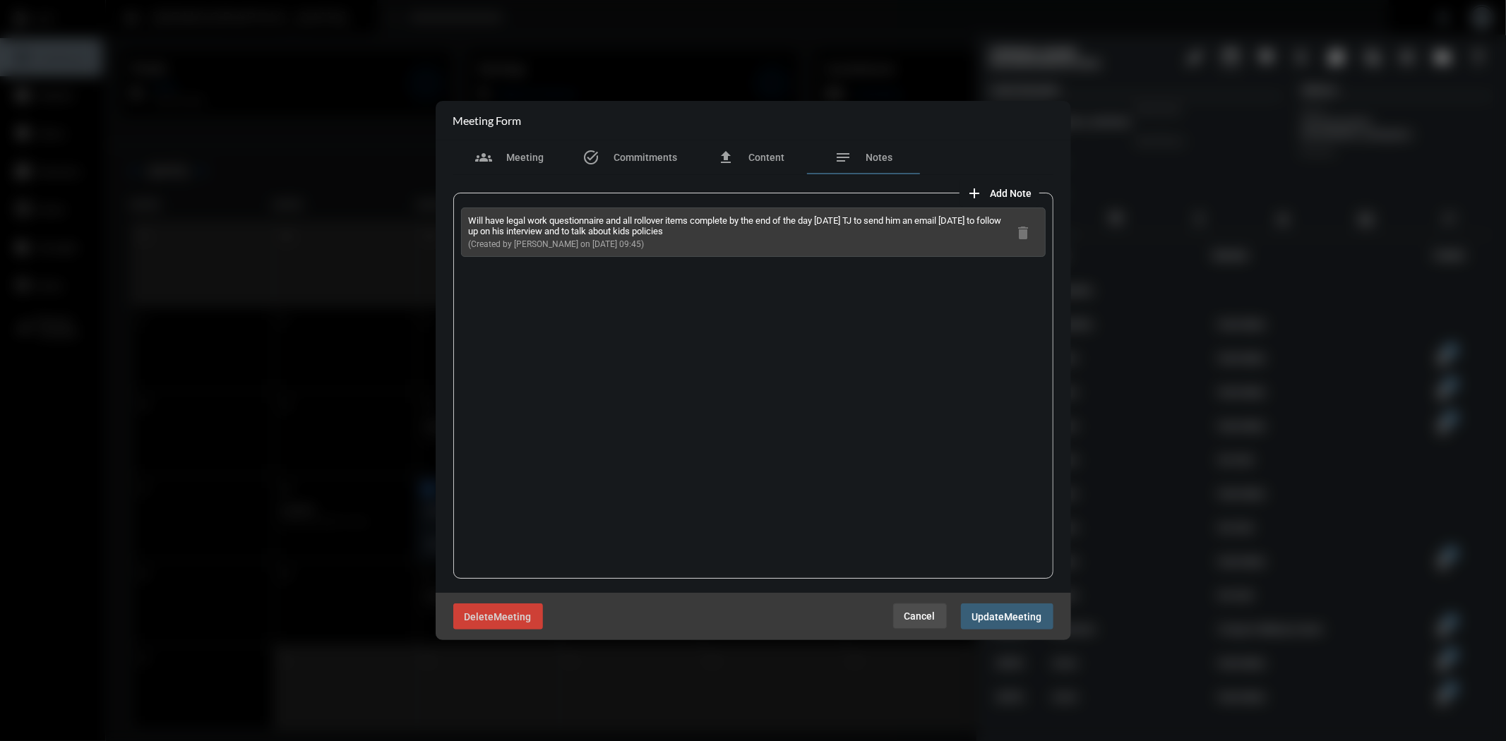
click at [920, 620] on span "Cancel" at bounding box center [920, 616] width 31 height 11
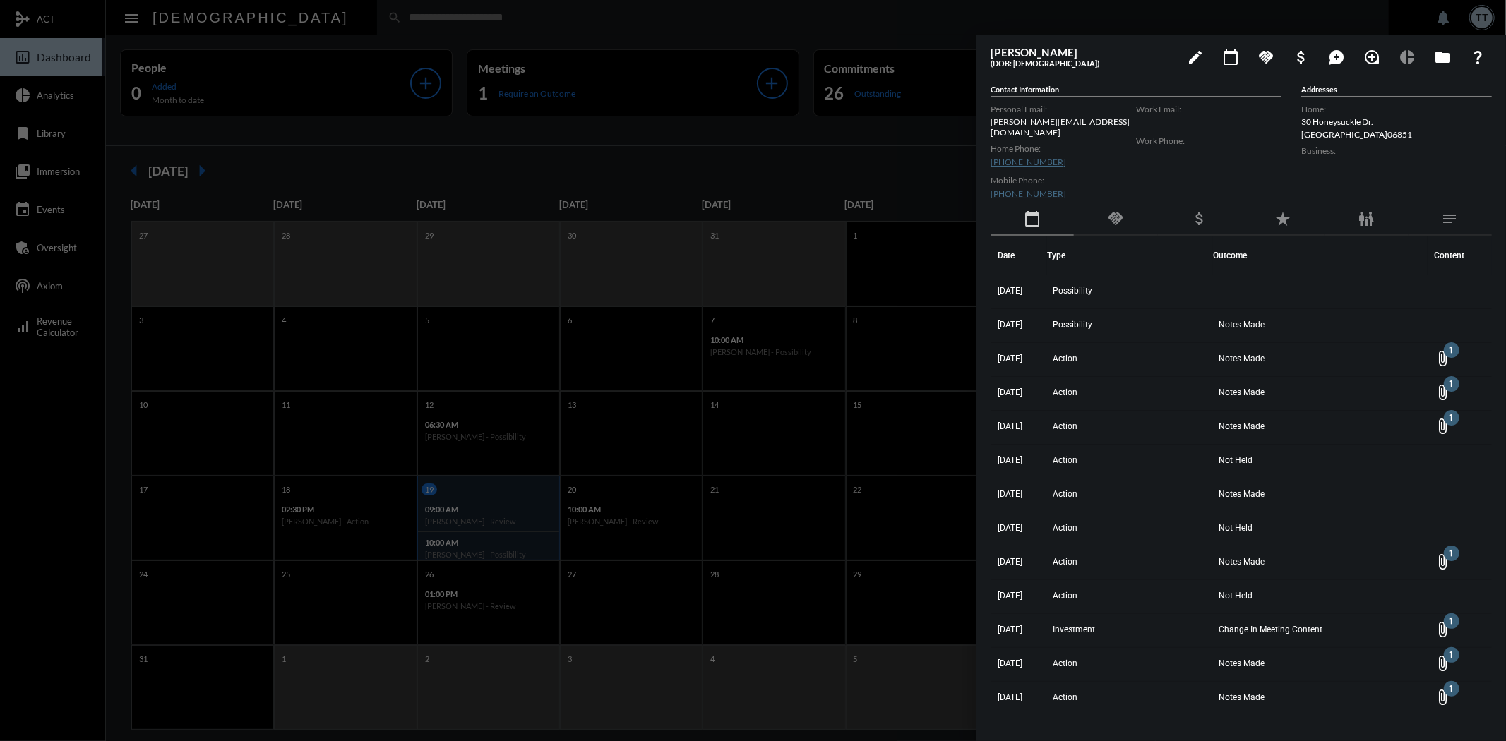
click at [814, 174] on div at bounding box center [753, 370] width 1506 height 741
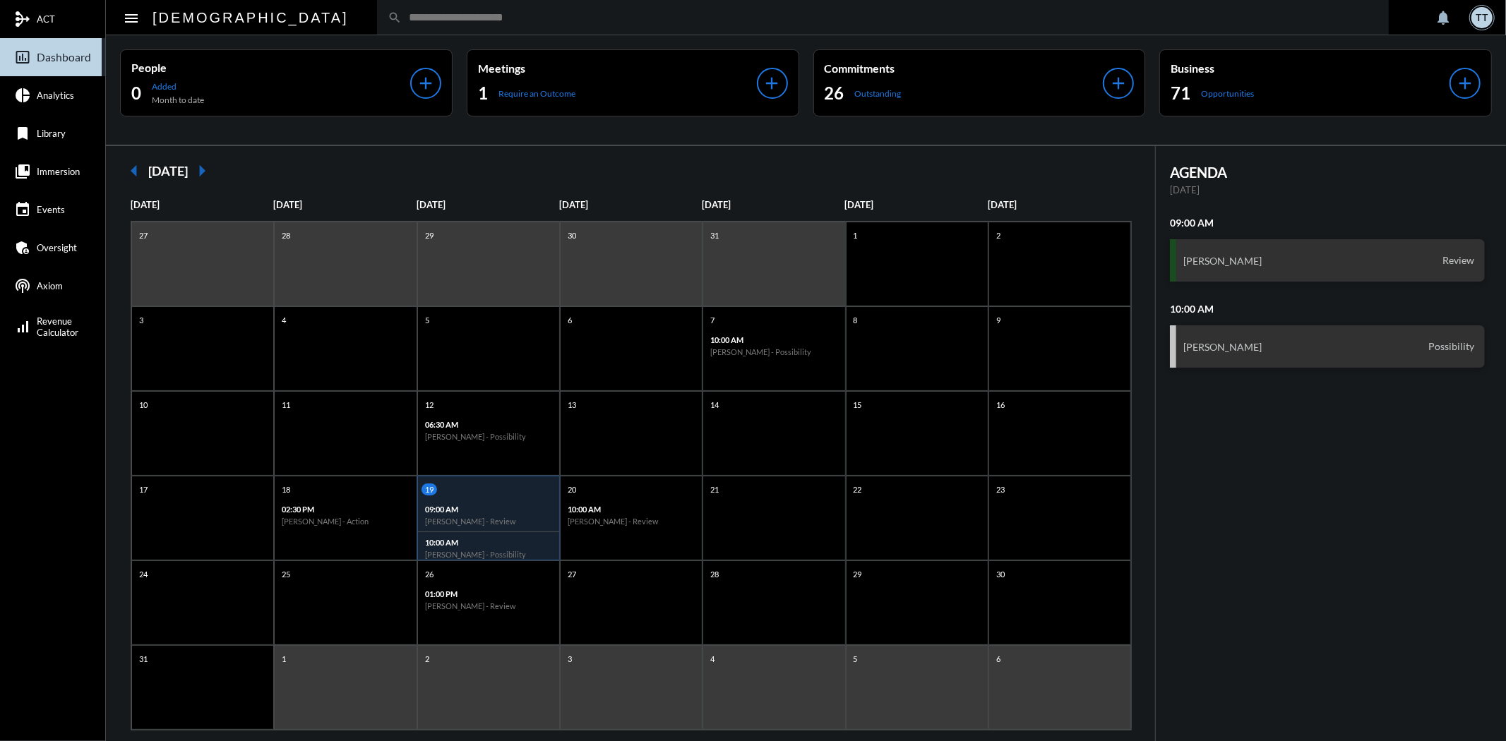
click at [585, 19] on input "text" at bounding box center [890, 17] width 977 height 12
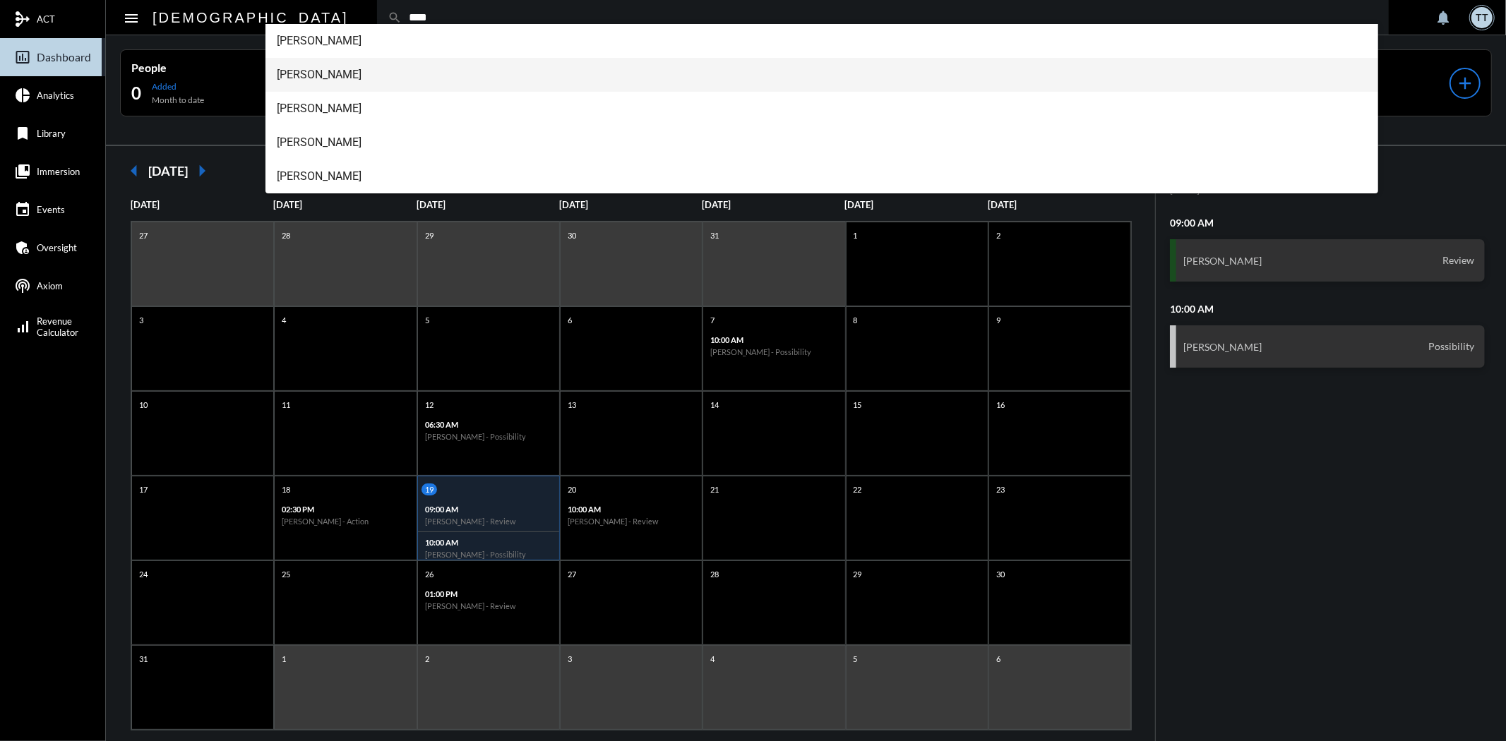
type input "****"
click at [346, 65] on span "[PERSON_NAME]" at bounding box center [822, 75] width 1090 height 34
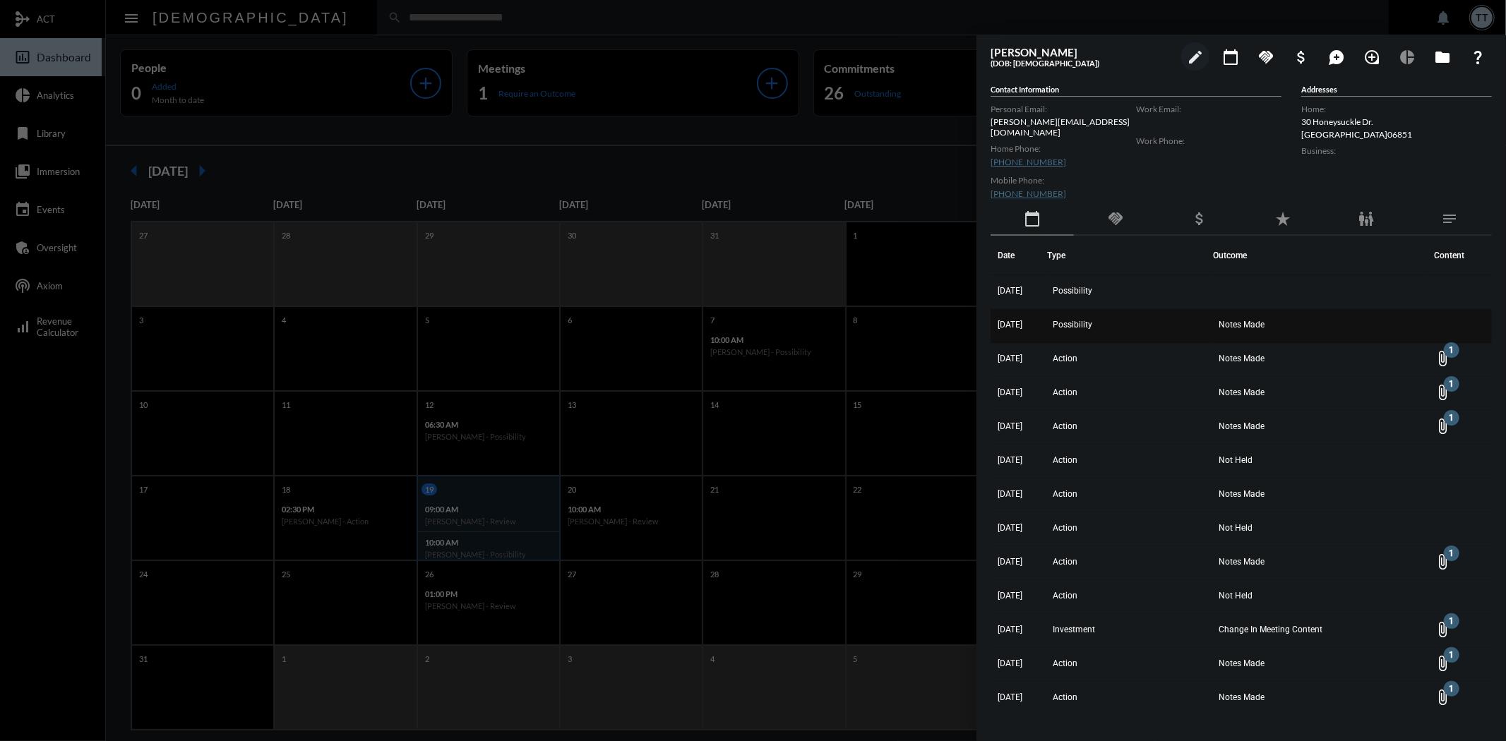
click at [1116, 319] on td "Possibility" at bounding box center [1130, 326] width 166 height 34
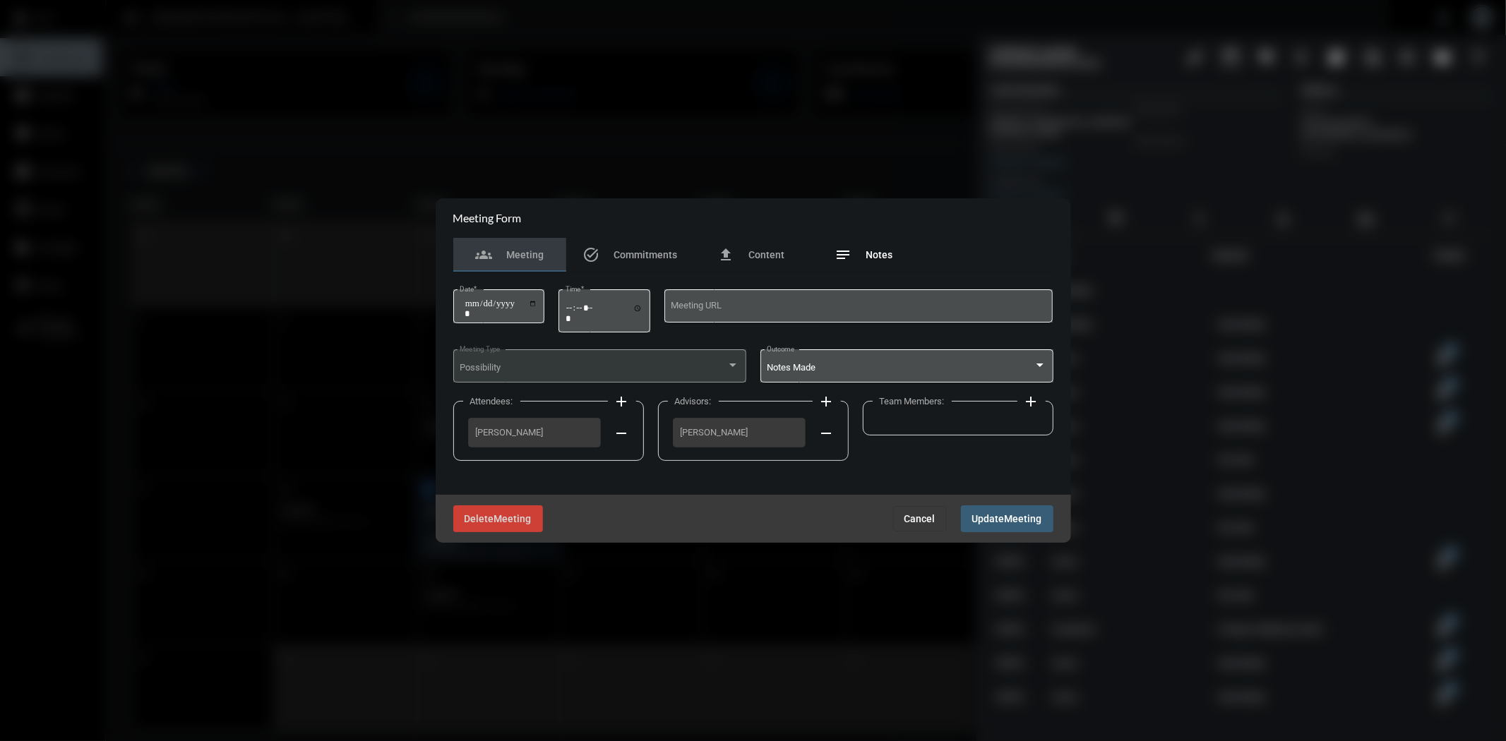
click at [864, 256] on div "notes Notes" at bounding box center [864, 254] width 58 height 17
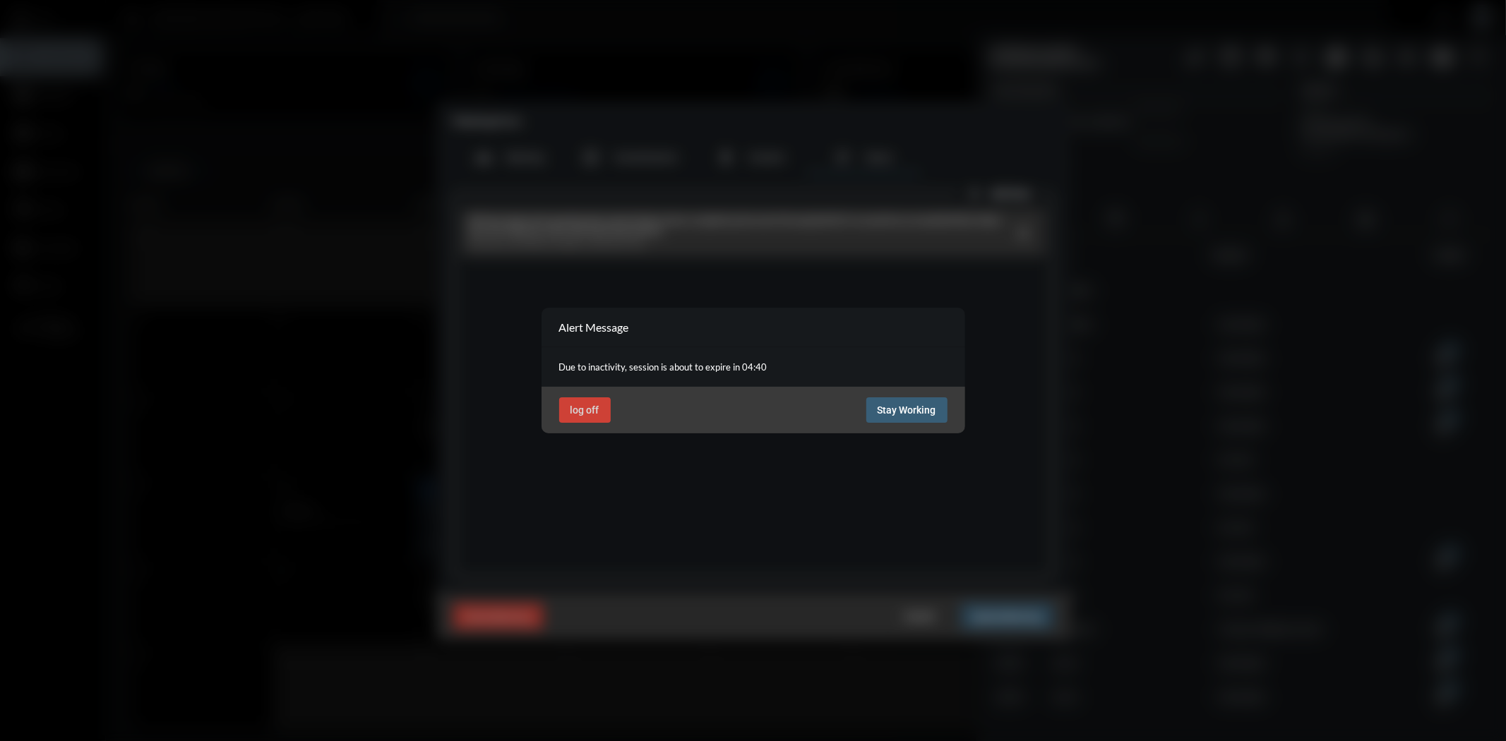
click at [901, 407] on span "Stay Working" at bounding box center [907, 410] width 59 height 11
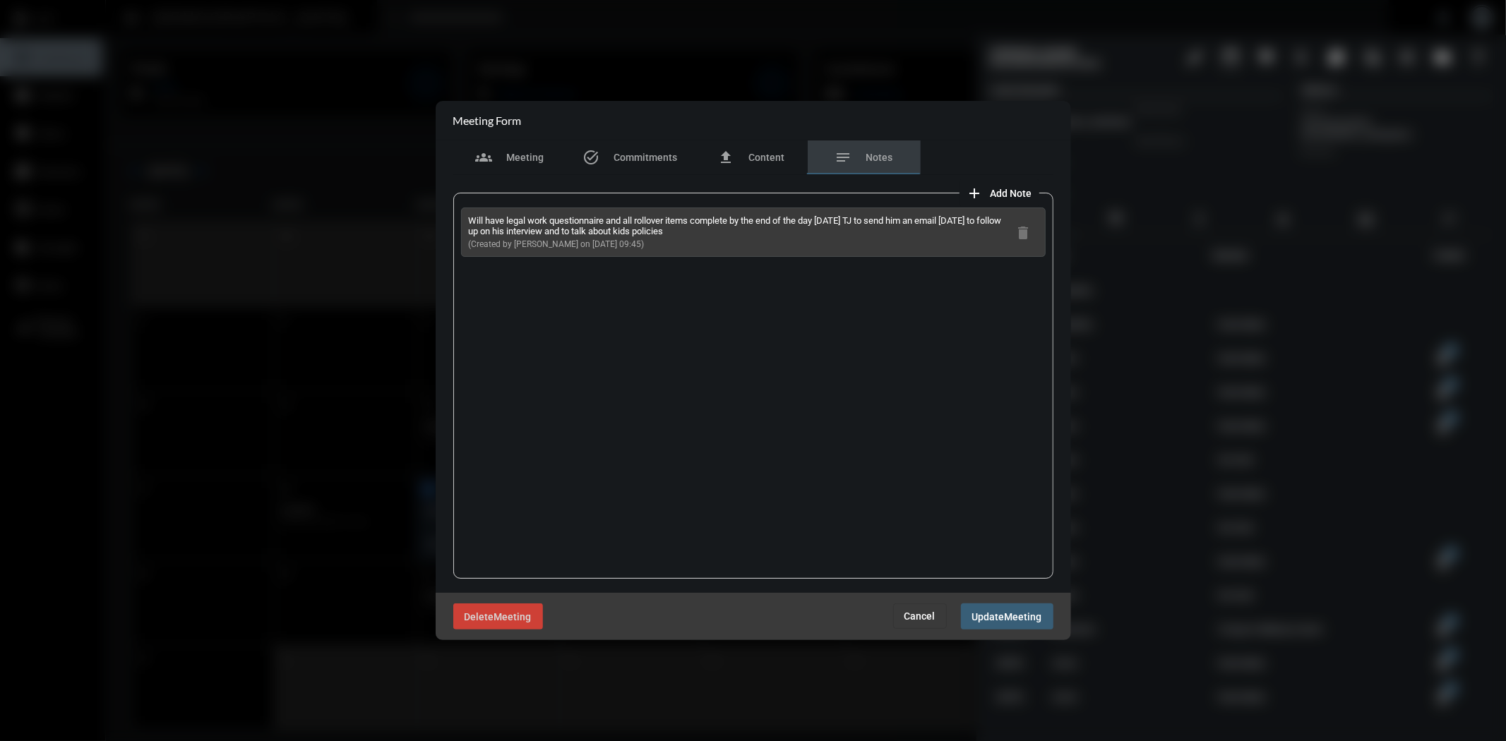
click at [933, 611] on span "Cancel" at bounding box center [920, 616] width 31 height 11
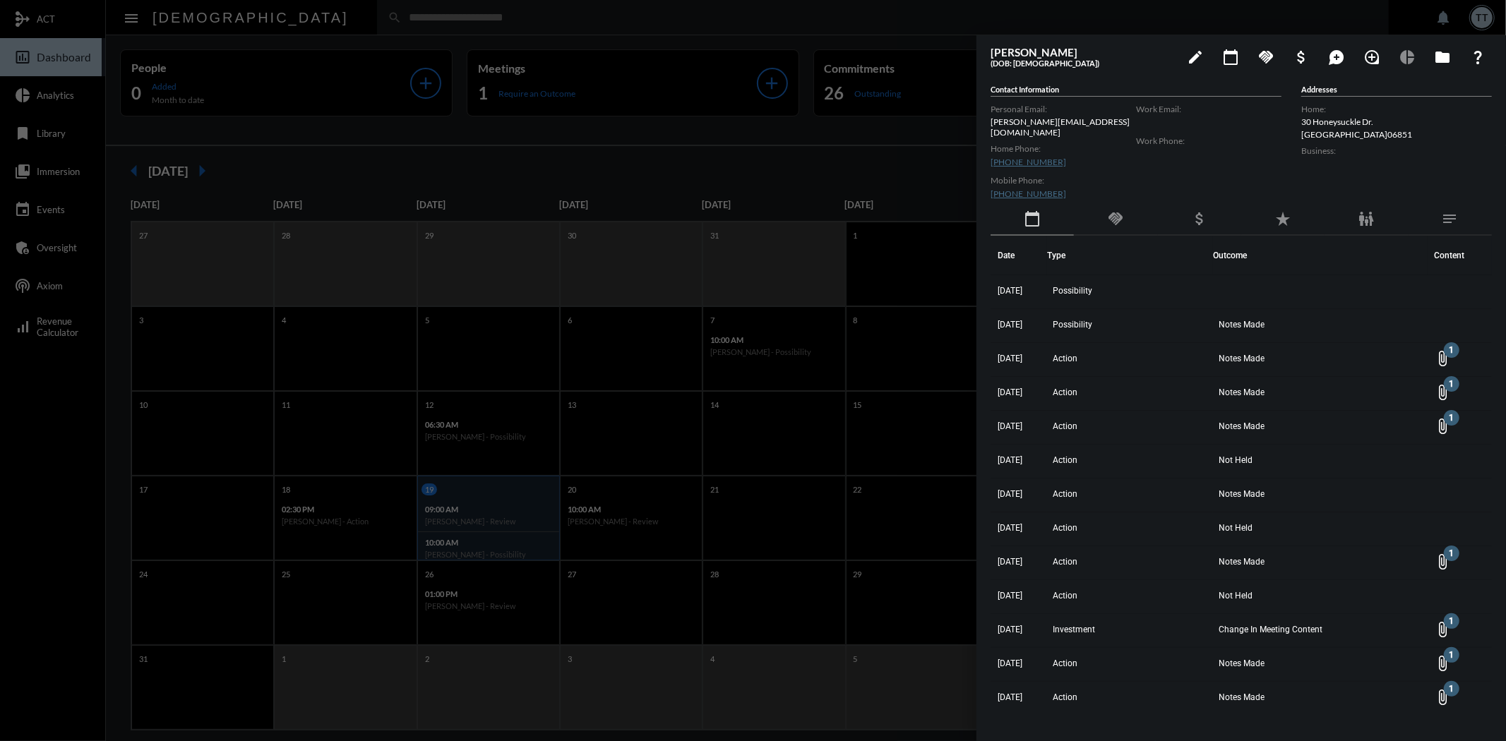
click at [835, 143] on div at bounding box center [753, 370] width 1506 height 741
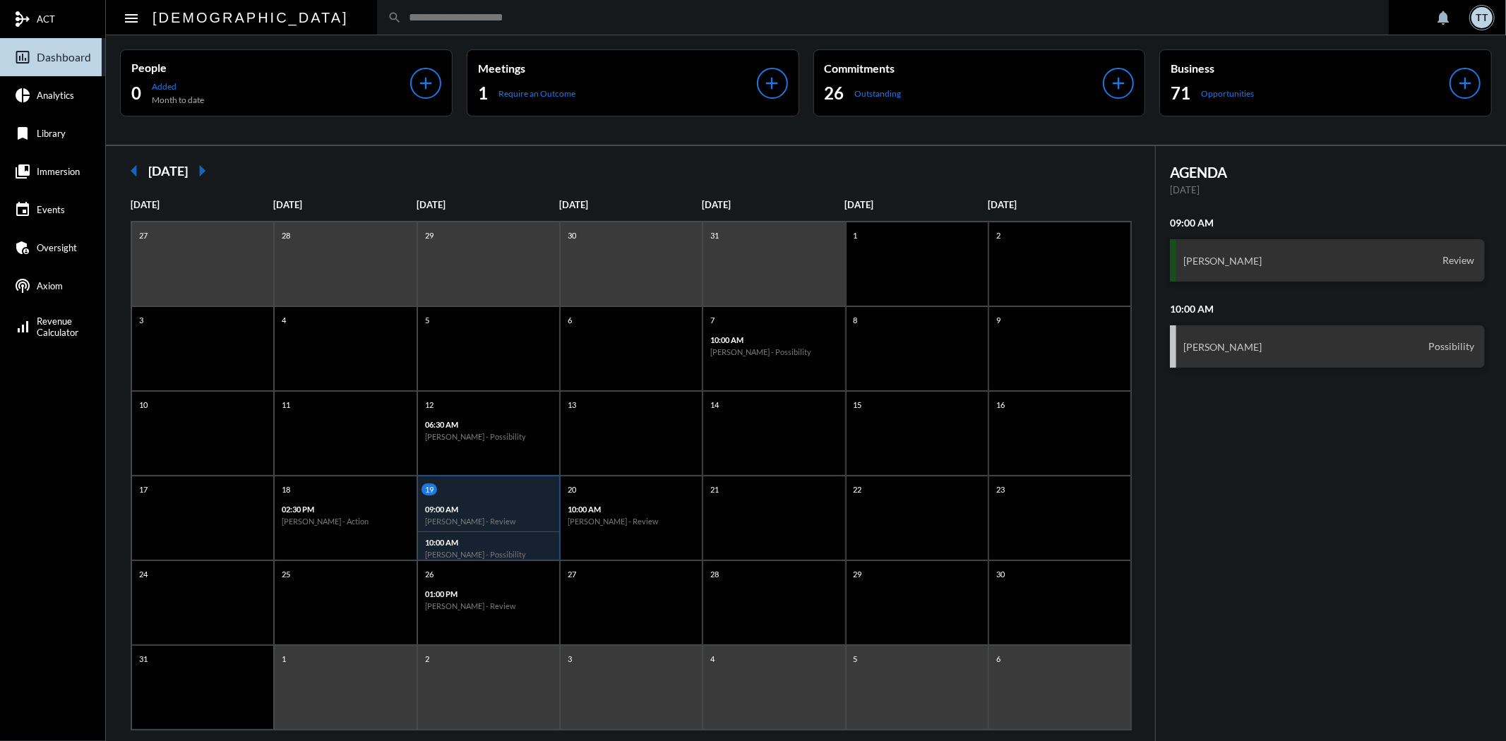
click at [531, 83] on mat-sidenav-container "mediation ACT insert_chart_outlined Dashboard pie_chart Analytics bookmark Libr…" at bounding box center [753, 370] width 1506 height 741
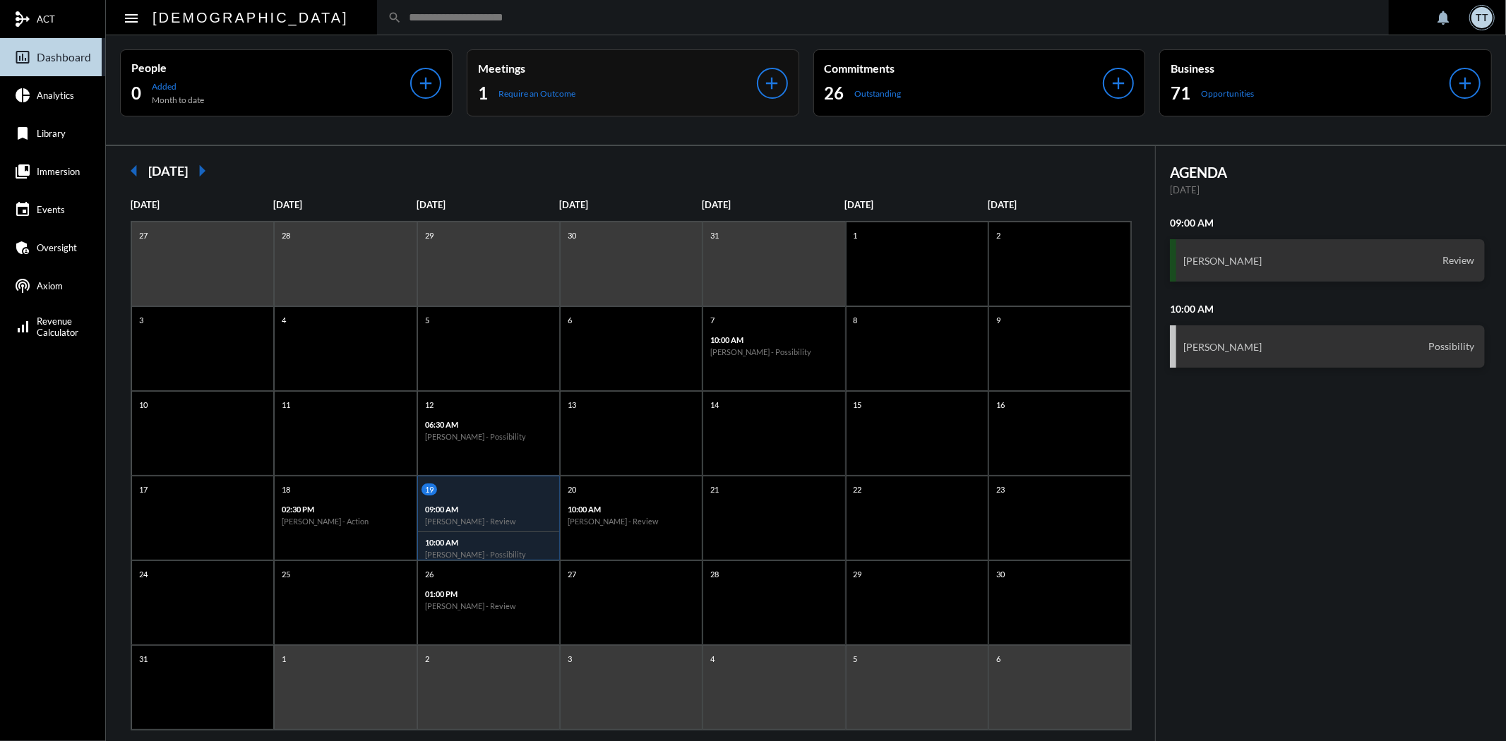
click at [573, 71] on p "Meetings" at bounding box center [617, 67] width 279 height 13
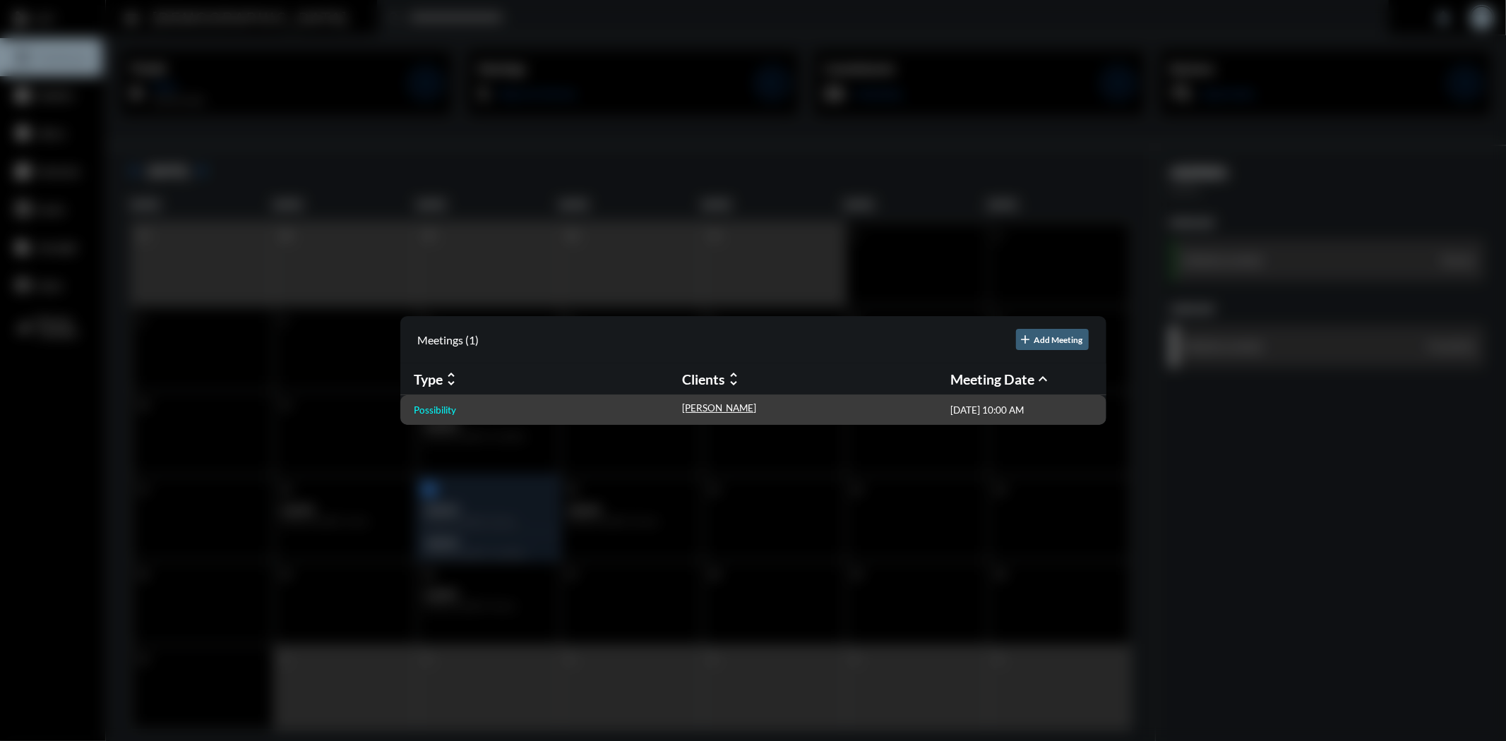
click at [431, 412] on p "Possibility" at bounding box center [436, 410] width 42 height 11
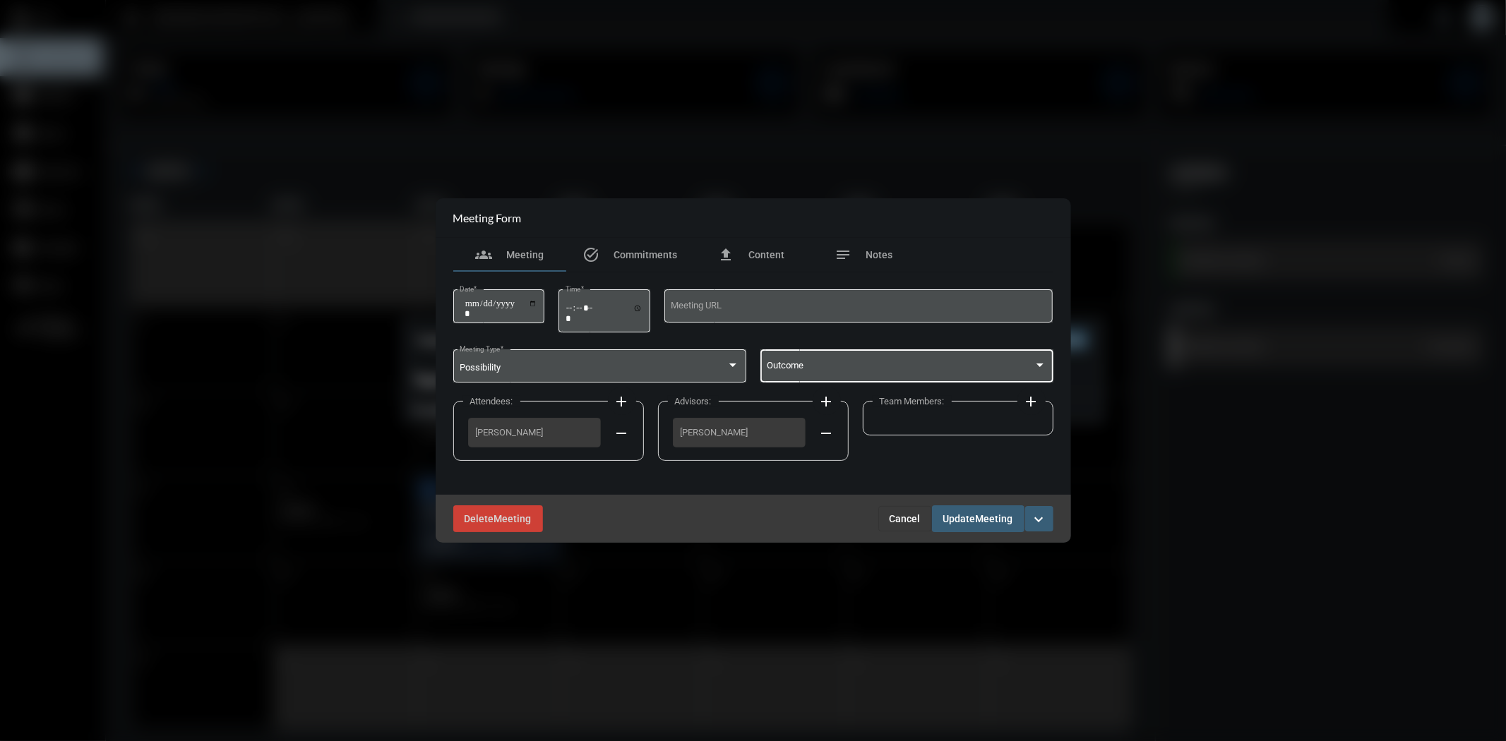
click at [851, 371] on span at bounding box center [900, 368] width 267 height 11
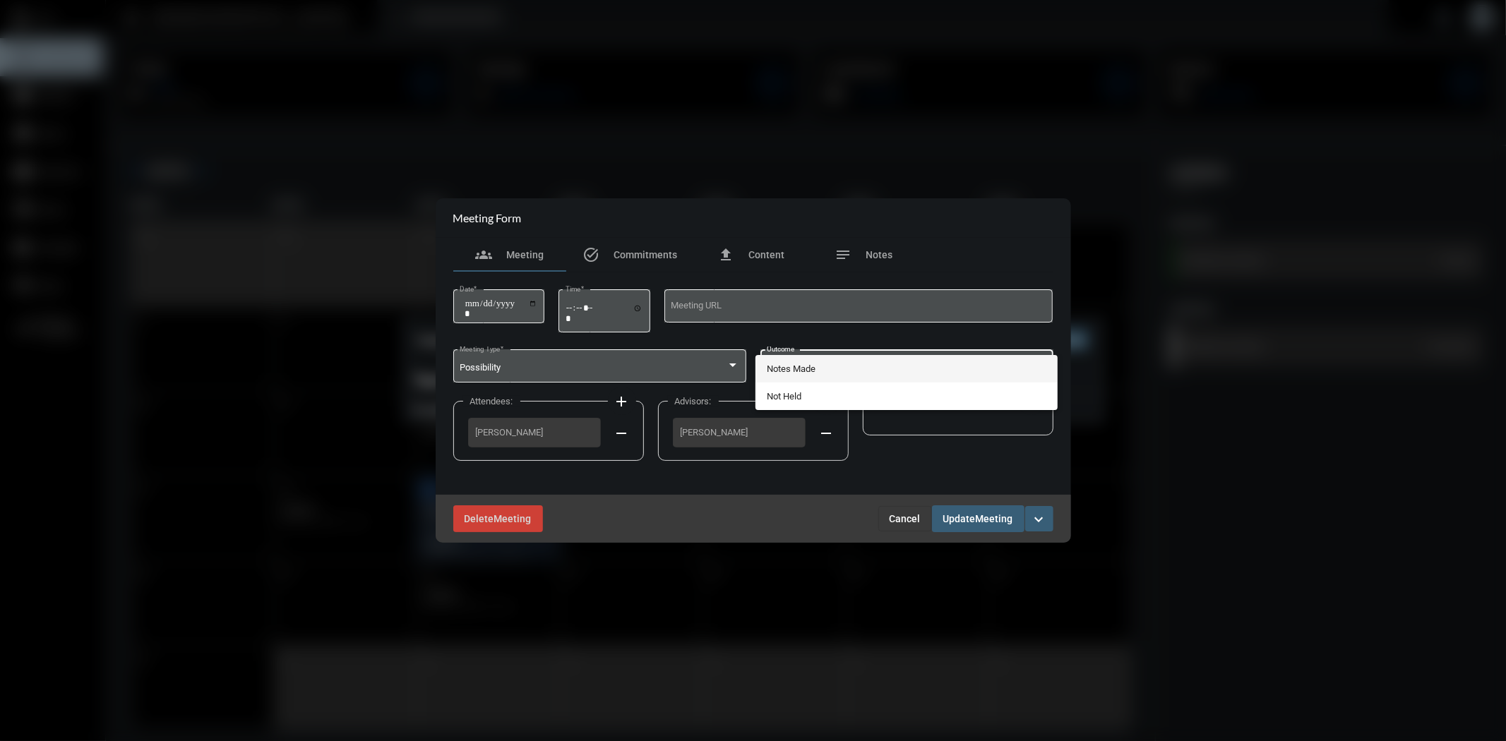
click at [824, 370] on span "Notes Made" at bounding box center [907, 369] width 280 height 28
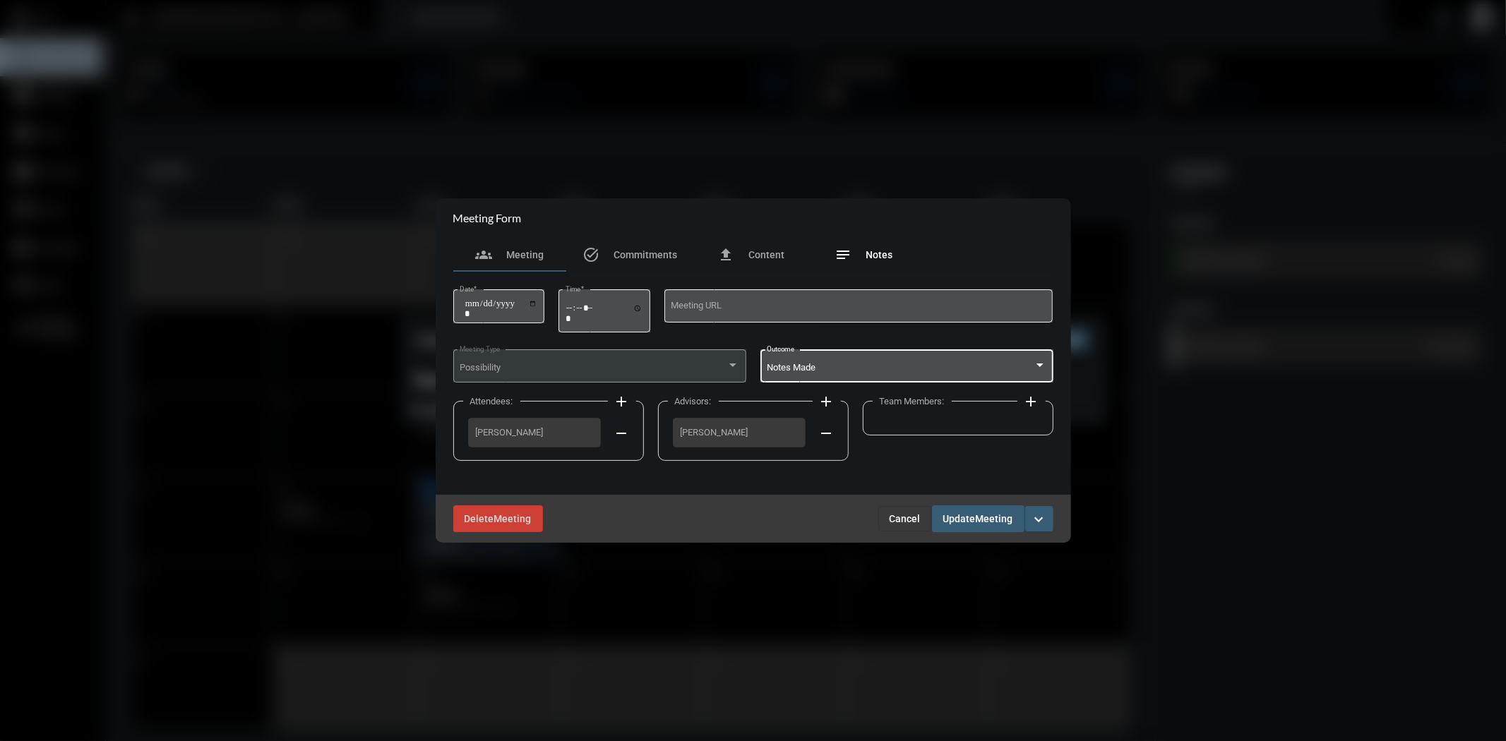
click at [879, 252] on span "Notes" at bounding box center [879, 254] width 27 height 11
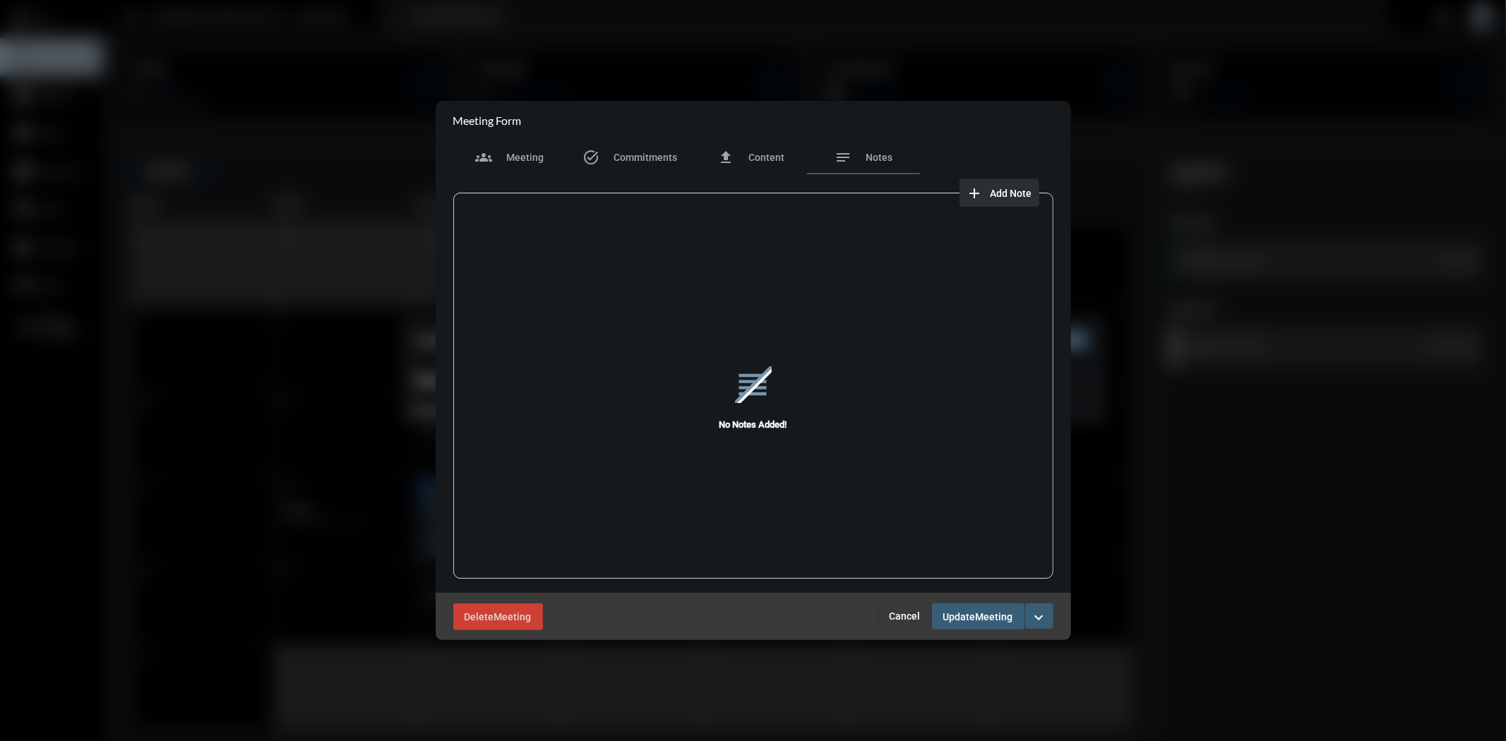
click at [1004, 187] on span "add Add Note" at bounding box center [1000, 192] width 66 height 11
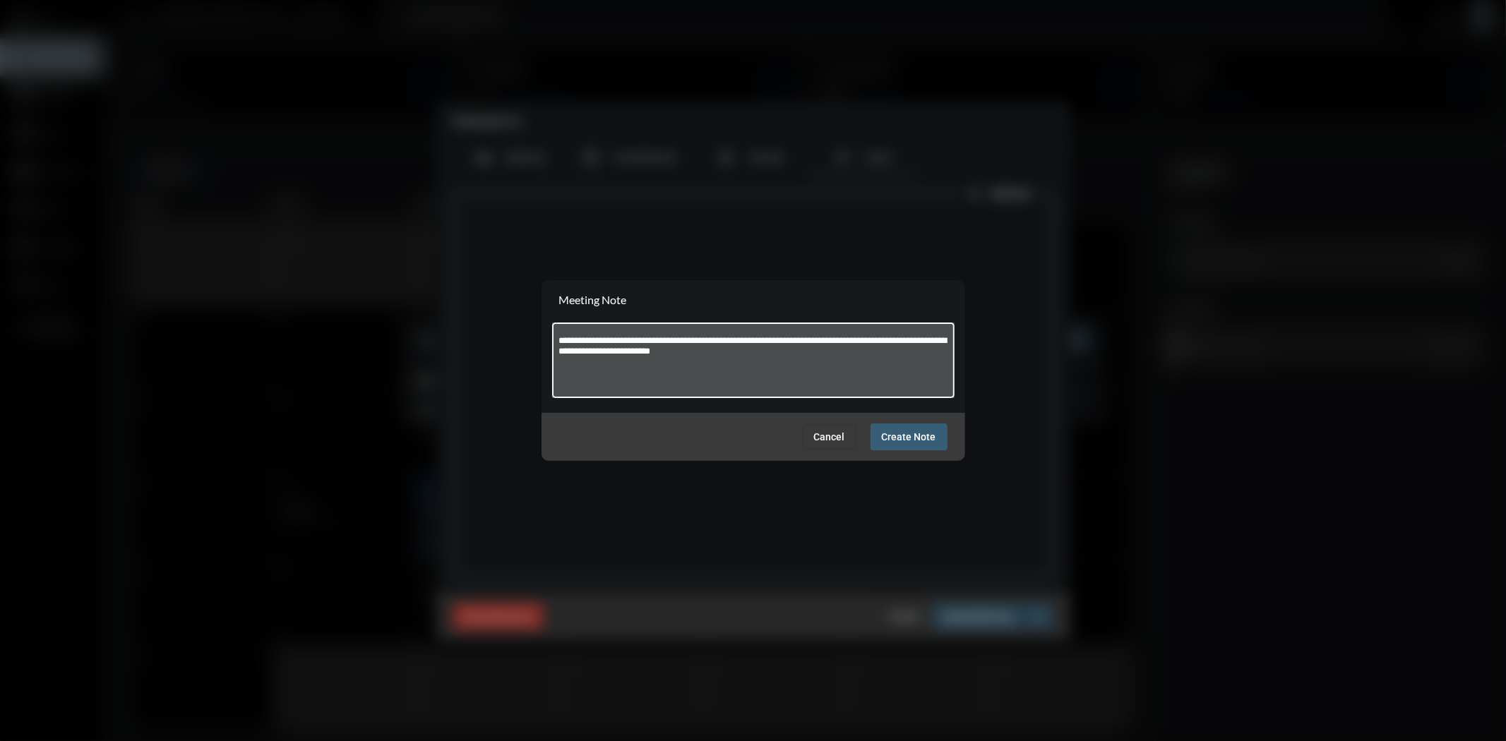
type textarea "**********"
click at [912, 432] on span "Create Note" at bounding box center [909, 437] width 54 height 11
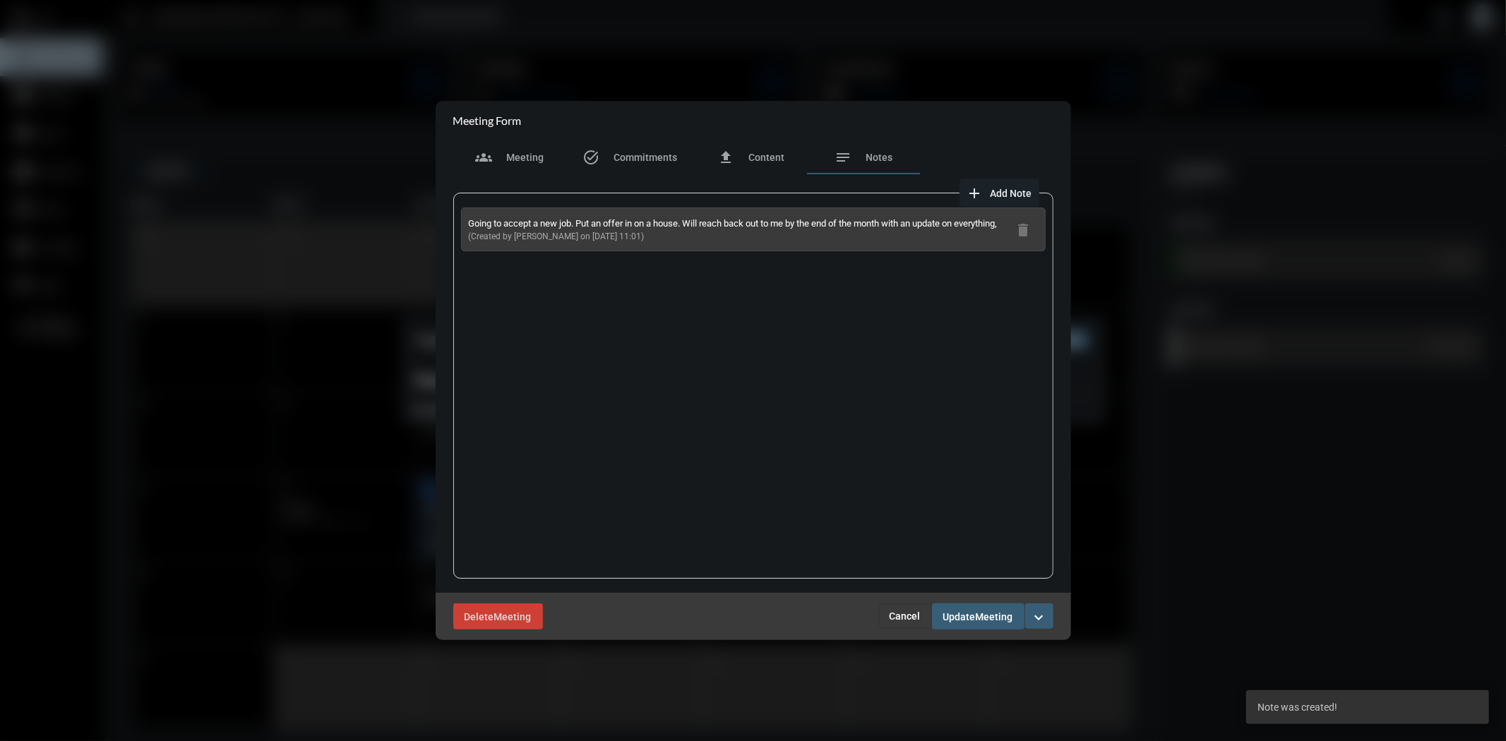
click at [991, 610] on button "Update Meeting" at bounding box center [978, 617] width 93 height 26
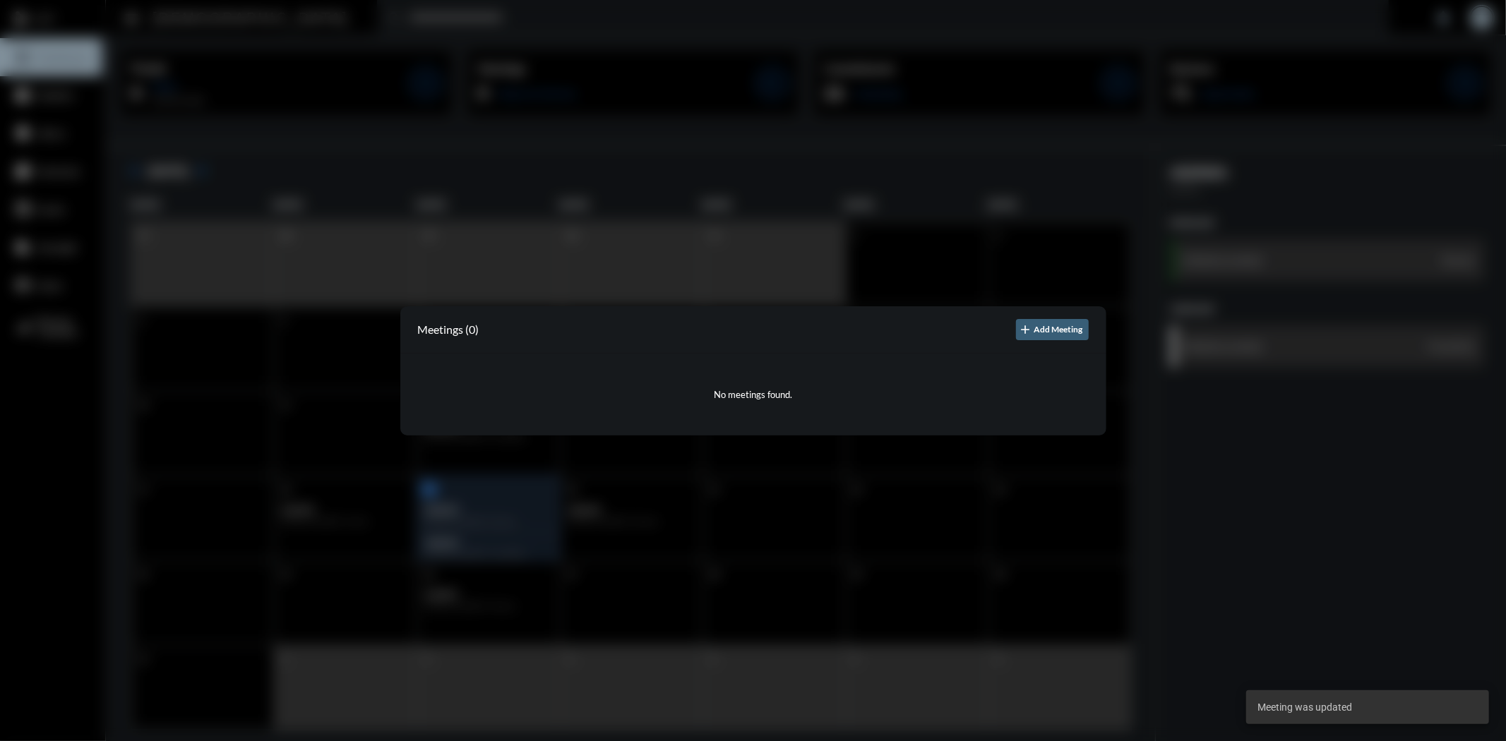
click at [989, 558] on div at bounding box center [753, 370] width 1506 height 741
